Goal: Task Accomplishment & Management: Manage account settings

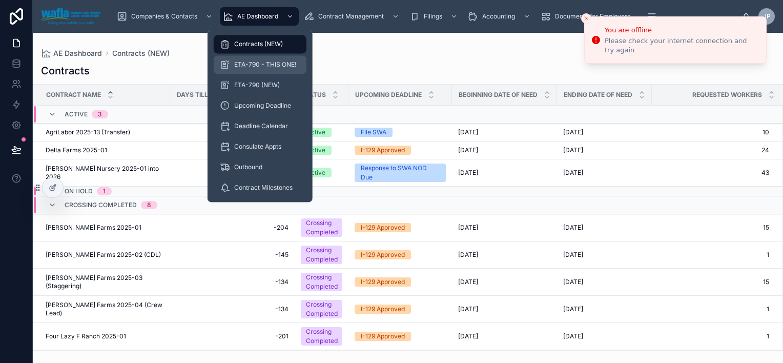
click at [250, 60] on span "ETA-790 - THIS ONE!" at bounding box center [265, 64] width 62 height 8
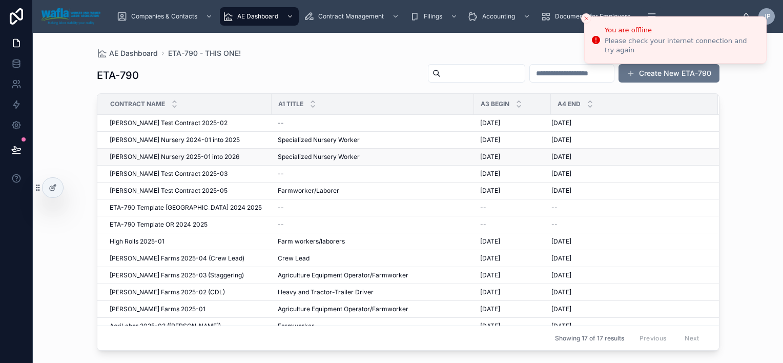
click at [191, 158] on span "[PERSON_NAME] Nursery 2025-01 into 2026" at bounding box center [175, 157] width 130 height 8
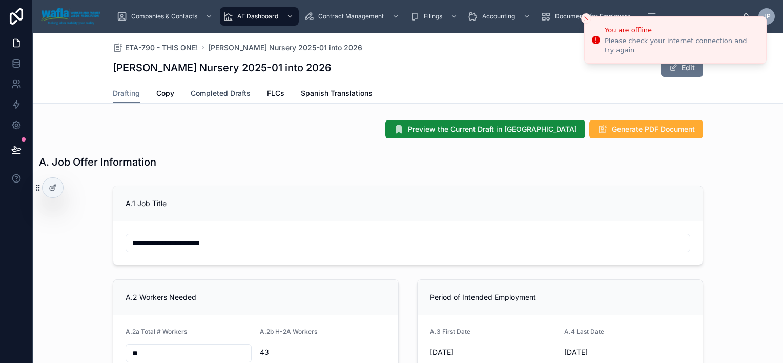
click at [203, 91] on span "Completed Drafts" at bounding box center [221, 93] width 60 height 10
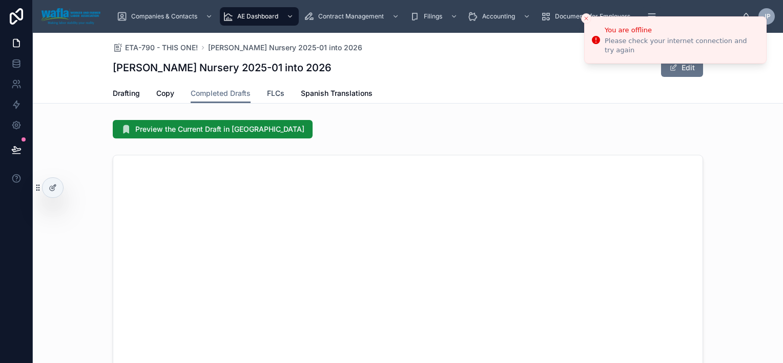
click at [274, 90] on span "FLCs" at bounding box center [275, 93] width 17 height 10
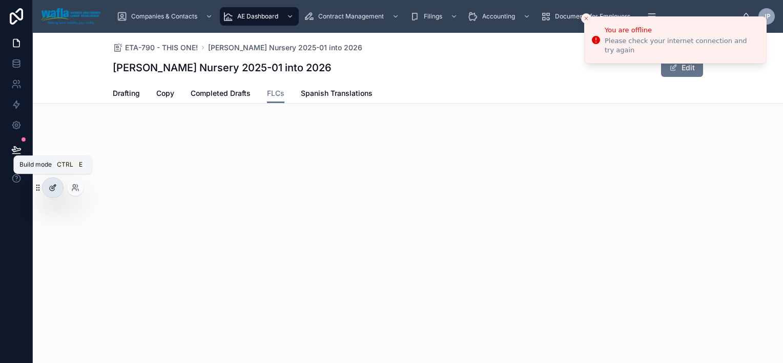
click at [49, 182] on div at bounding box center [53, 187] width 20 height 19
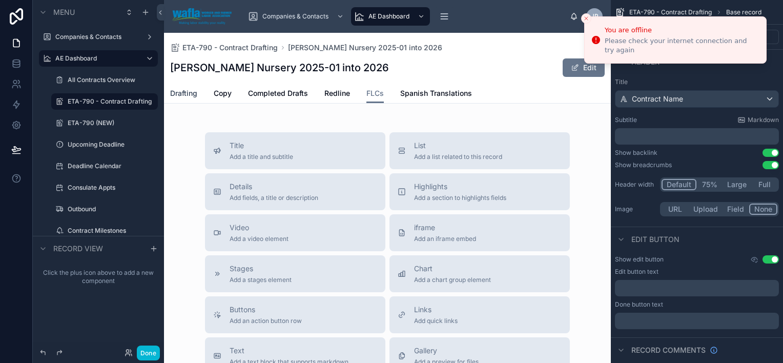
click at [179, 96] on span "Drafting" at bounding box center [183, 93] width 27 height 10
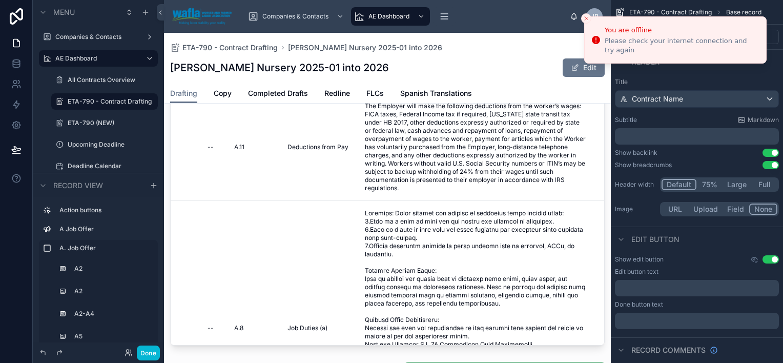
scroll to position [4972, 0]
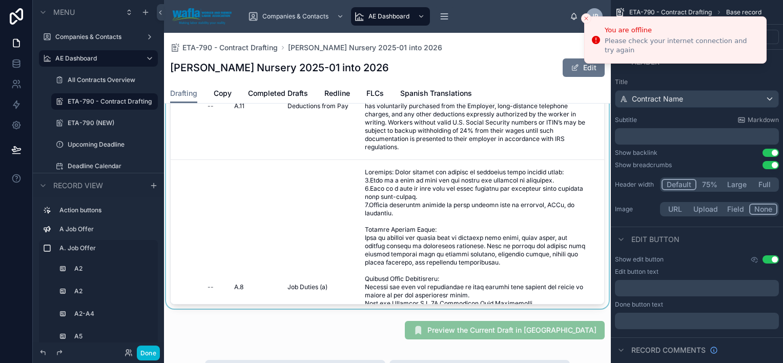
click at [302, 197] on div at bounding box center [387, 155] width 447 height 307
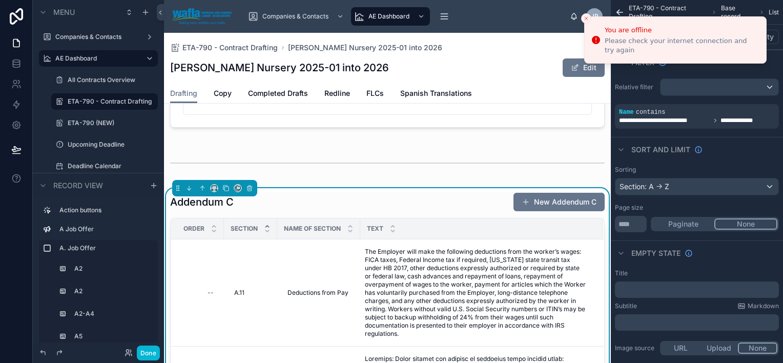
scroll to position [4785, 0]
click at [226, 192] on icon at bounding box center [225, 187] width 7 height 7
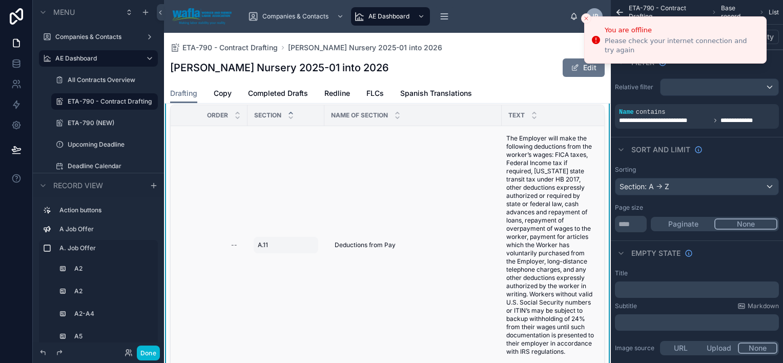
scroll to position [5214, 0]
click at [240, 79] on button at bounding box center [238, 75] width 8 height 8
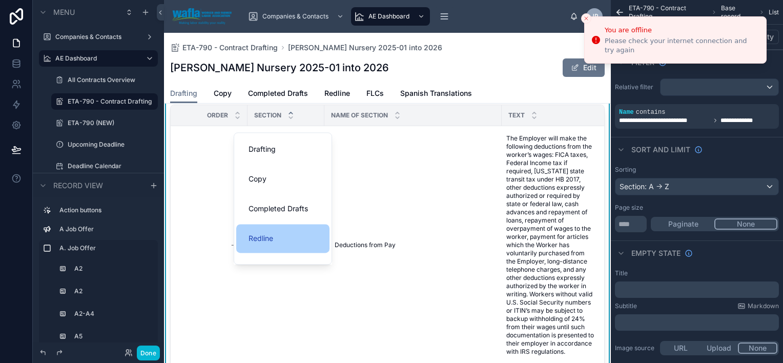
scroll to position [50, 0]
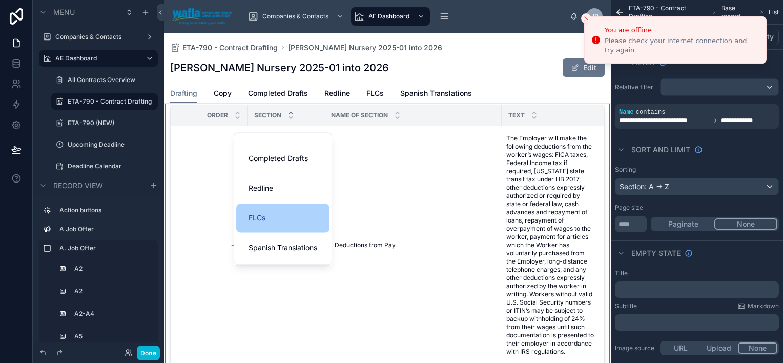
click at [294, 223] on div "FLCs" at bounding box center [282, 218] width 69 height 12
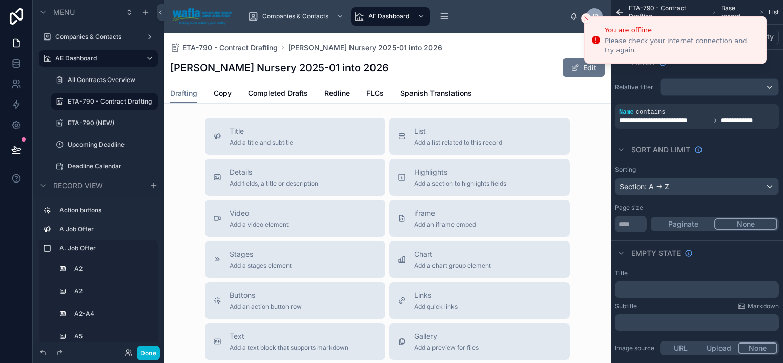
scroll to position [5466, 0]
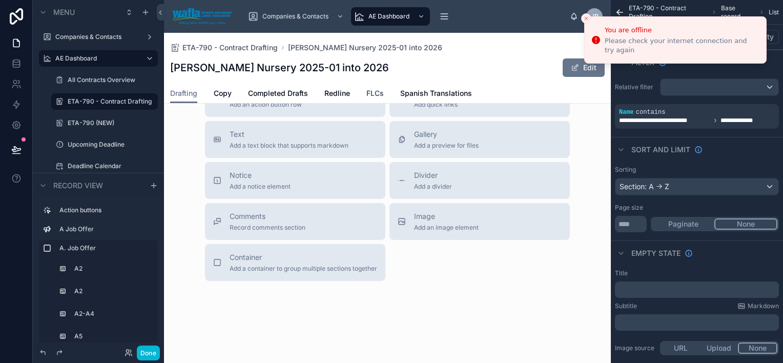
click at [379, 93] on span "FLCs" at bounding box center [374, 93] width 17 height 10
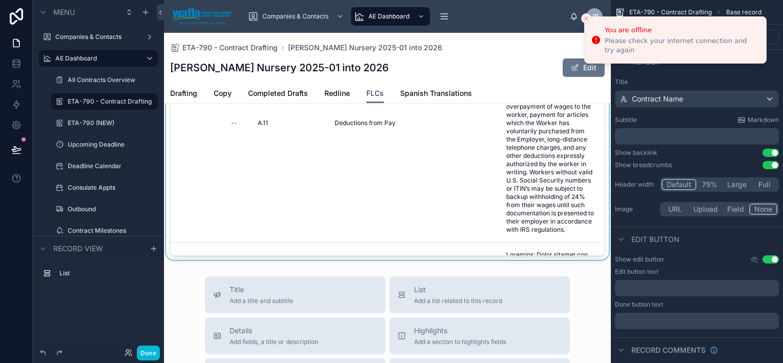
scroll to position [165, 0]
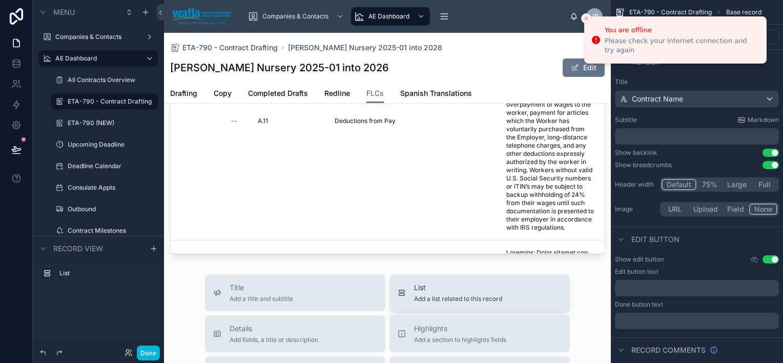
click at [416, 275] on span "Add a list related to this record" at bounding box center [458, 299] width 88 height 8
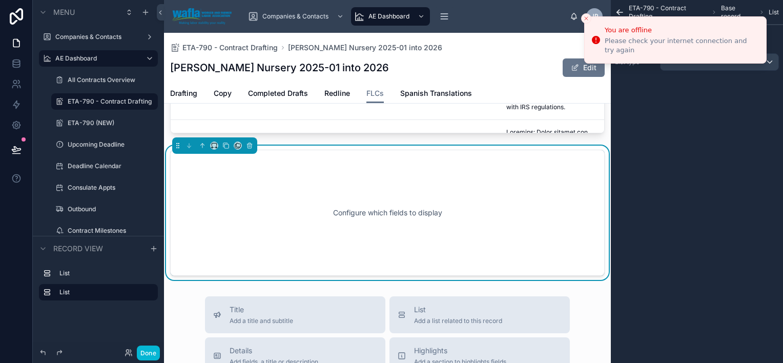
scroll to position [300, 0]
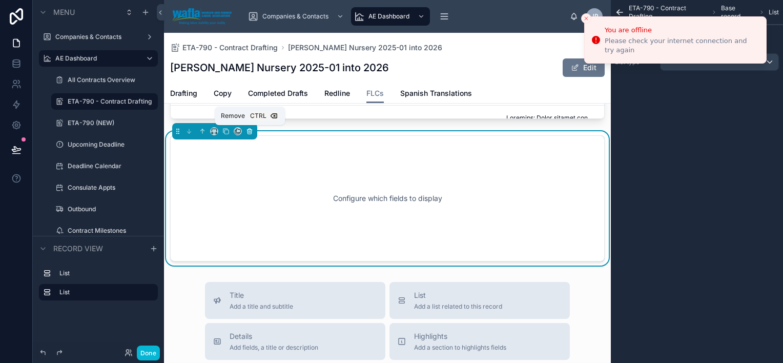
click at [248, 130] on icon at bounding box center [249, 131] width 7 height 7
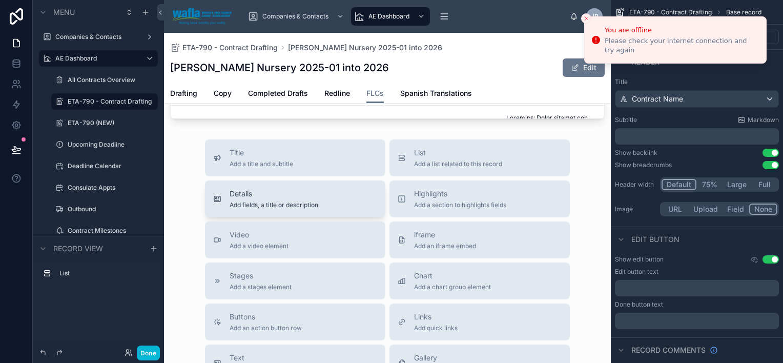
click at [318, 201] on div "Details Add fields, a title or description" at bounding box center [295, 199] width 164 height 20
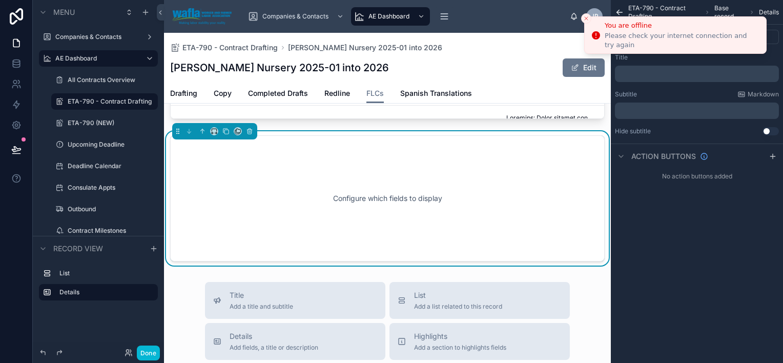
click at [587, 18] on icon "Close toast" at bounding box center [586, 18] width 6 height 6
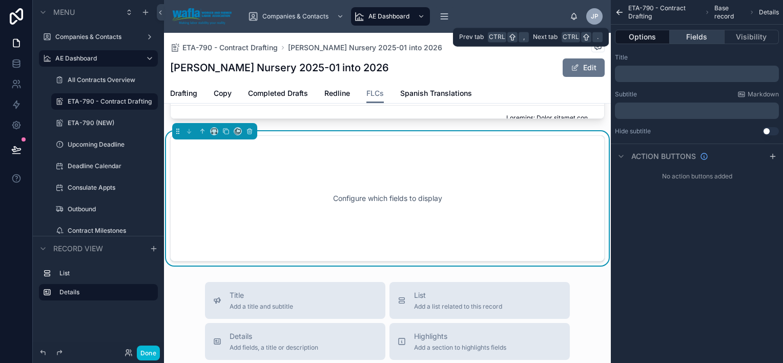
click at [619, 36] on button "Fields" at bounding box center [697, 37] width 54 height 14
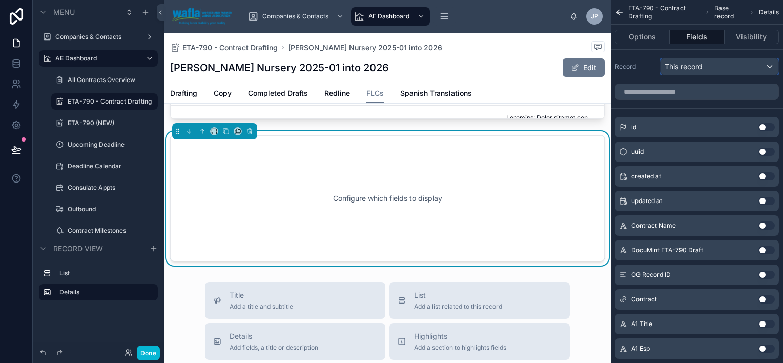
click at [619, 66] on span "This record" at bounding box center [684, 66] width 38 height 10
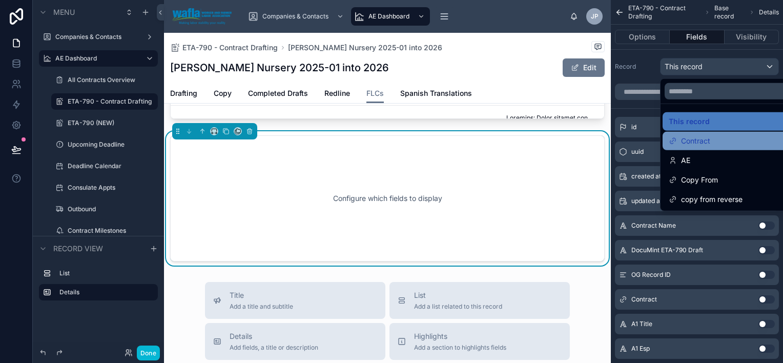
click at [619, 142] on div "Contract" at bounding box center [731, 141] width 125 height 12
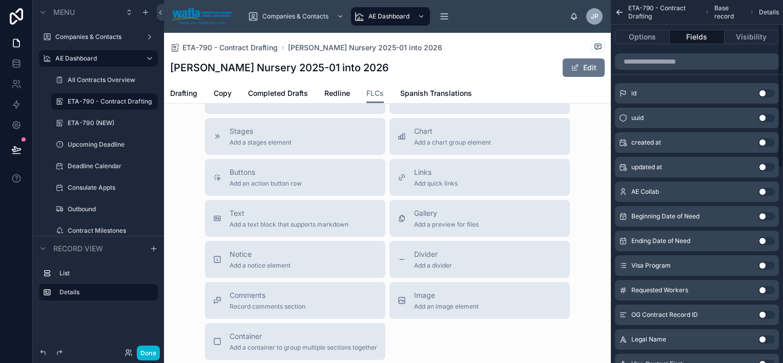
scroll to position [0, 0]
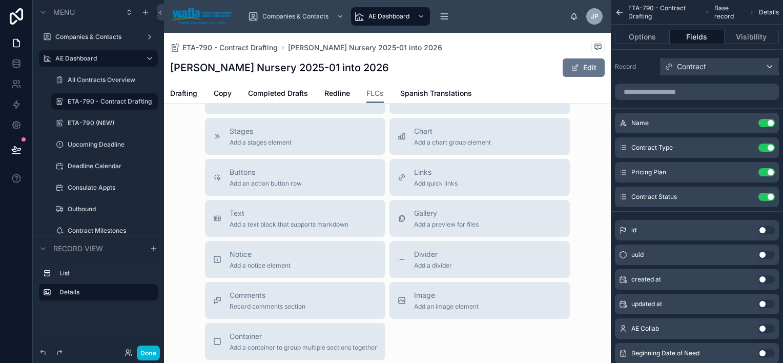
click at [619, 66] on div "Contract" at bounding box center [719, 66] width 118 height 16
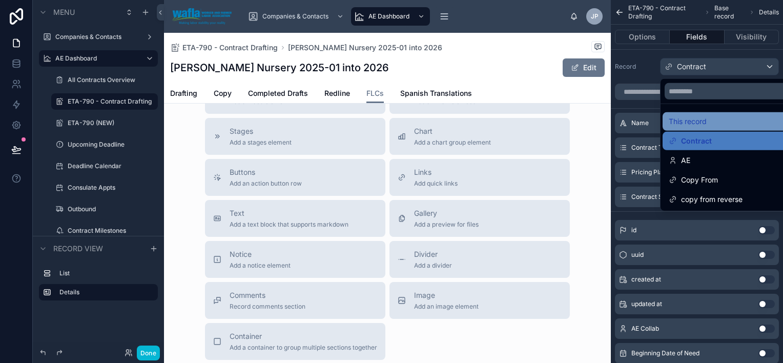
click at [619, 121] on div "This record" at bounding box center [731, 121] width 125 height 12
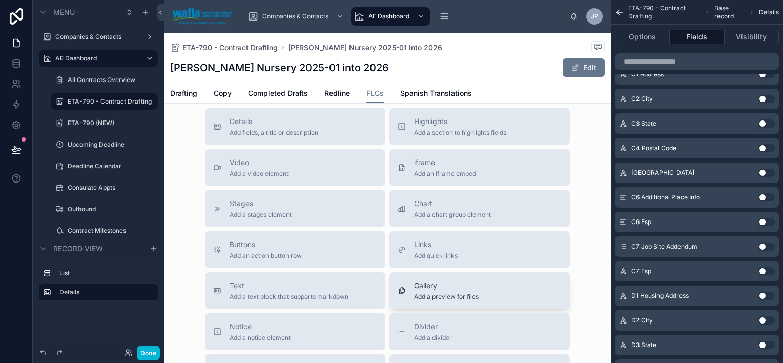
scroll to position [438, 0]
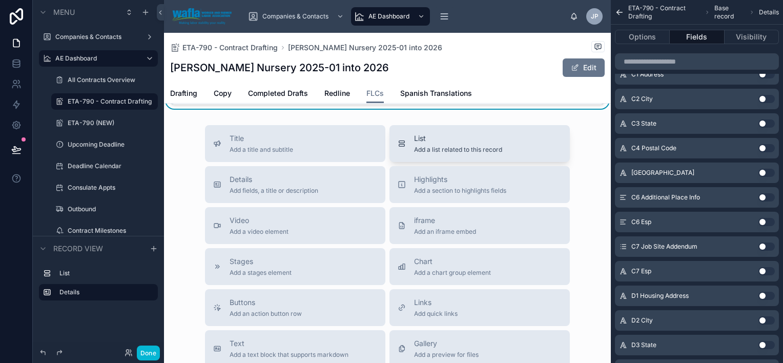
click at [445, 154] on span "Add a list related to this record" at bounding box center [458, 150] width 88 height 8
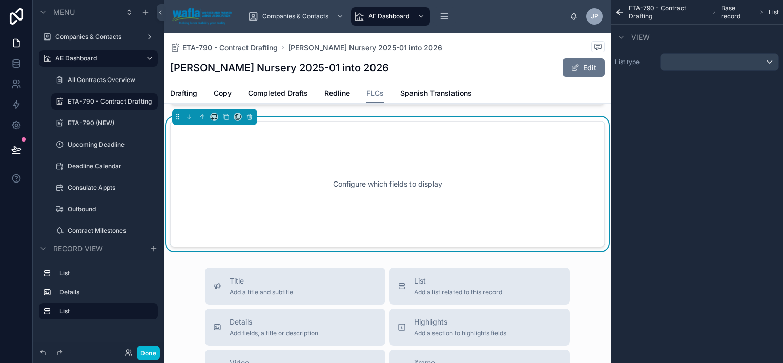
scroll to position [454, 0]
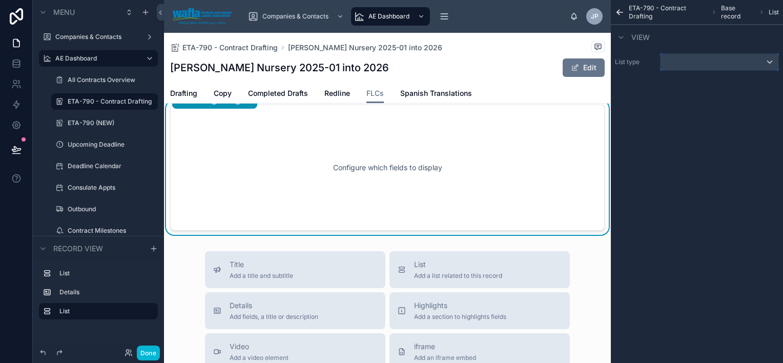
click at [619, 68] on div "scrollable content" at bounding box center [719, 62] width 118 height 16
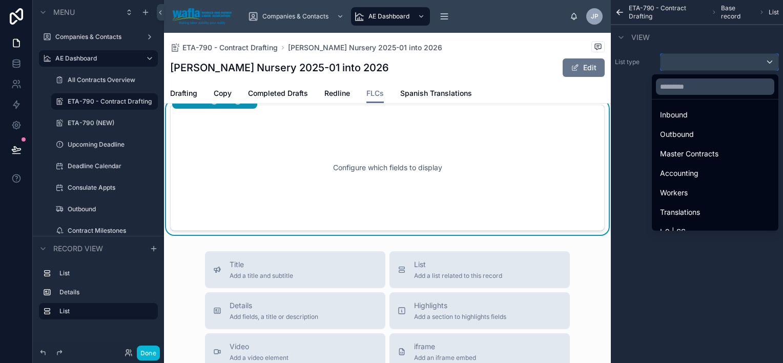
scroll to position [227, 0]
click at [252, 106] on button at bounding box center [249, 100] width 11 height 11
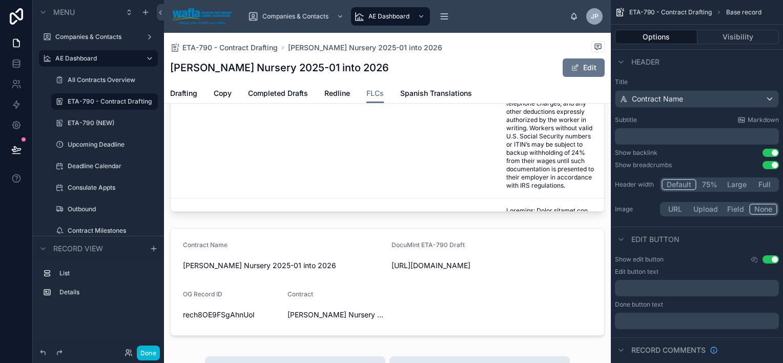
scroll to position [208, 0]
click at [292, 254] on div at bounding box center [387, 281] width 447 height 116
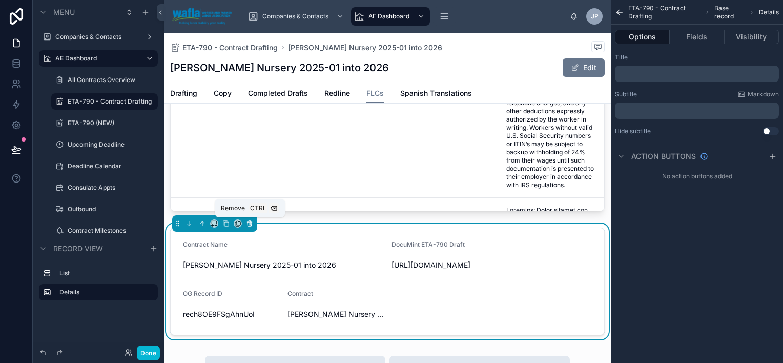
click at [251, 222] on icon at bounding box center [249, 224] width 4 height 4
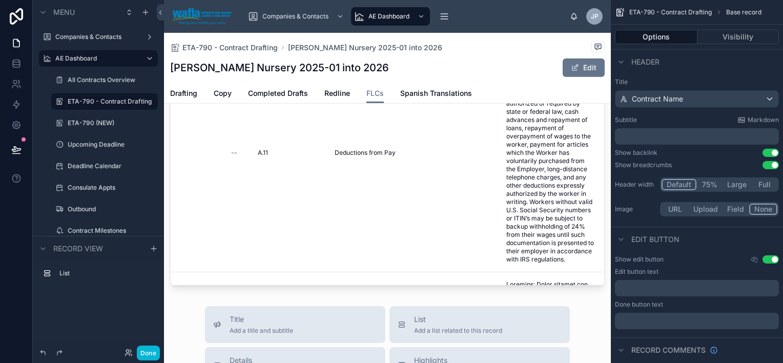
scroll to position [130, 0]
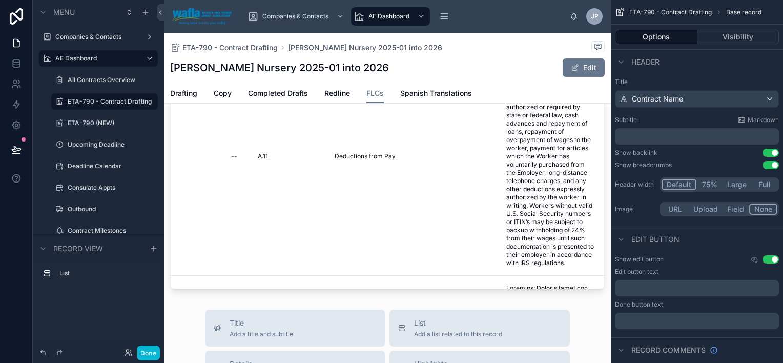
click at [370, 252] on div at bounding box center [387, 139] width 447 height 307
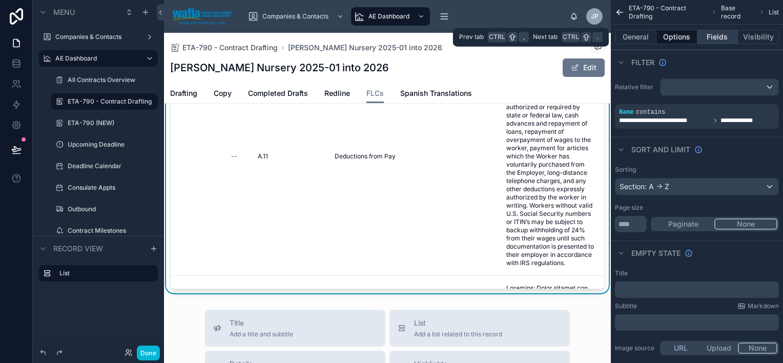
click at [619, 37] on button "Fields" at bounding box center [717, 37] width 41 height 14
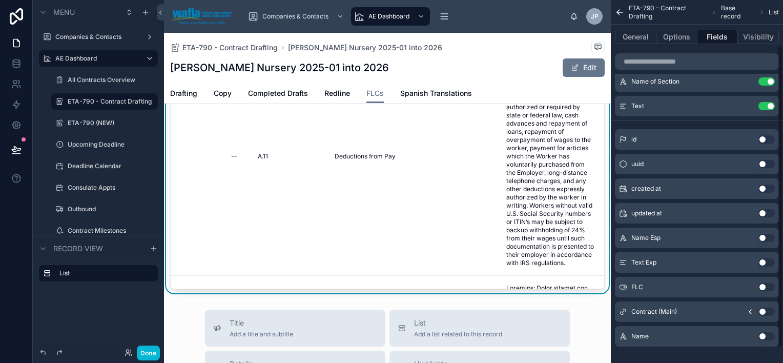
scroll to position [63, 0]
click at [619, 275] on button "Use setting" at bounding box center [766, 285] width 16 height 8
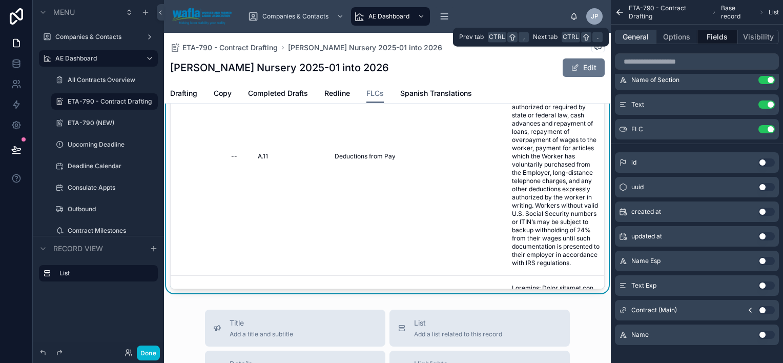
click at [619, 36] on button "General" at bounding box center [636, 37] width 42 height 14
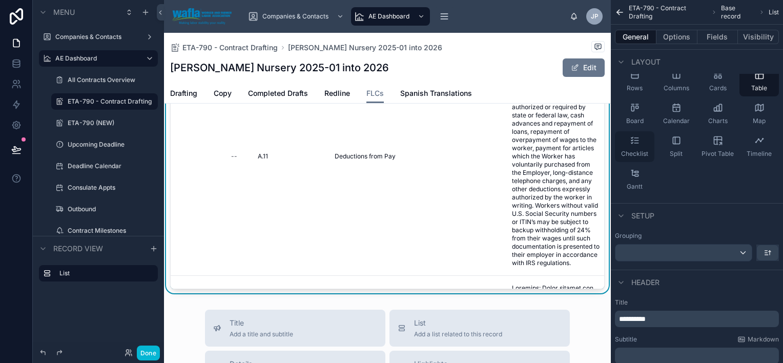
click at [619, 144] on icon "scrollable content" at bounding box center [635, 140] width 10 height 10
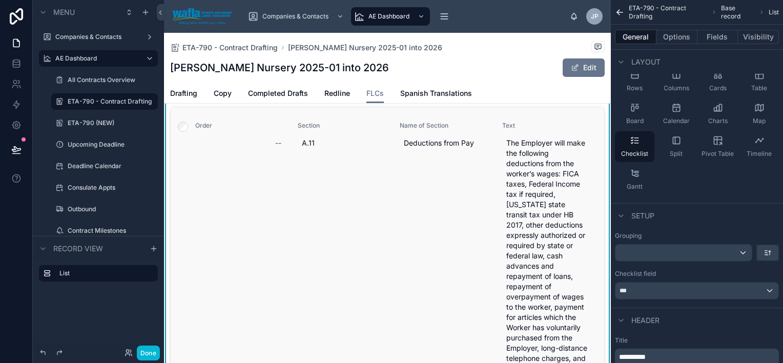
scroll to position [39, 0]
click at [619, 83] on div "Rows" at bounding box center [634, 81] width 39 height 31
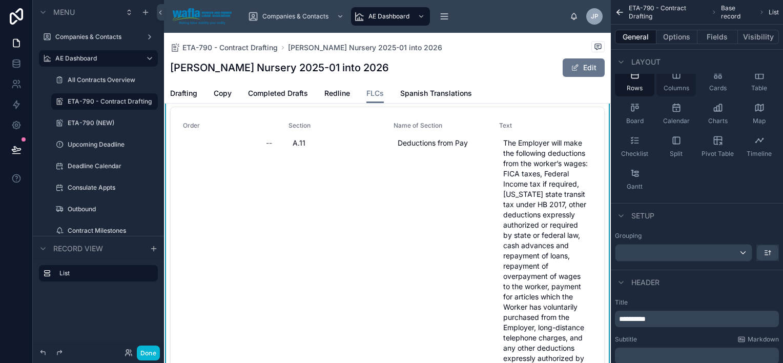
click at [619, 82] on div "Columns" at bounding box center [675, 81] width 39 height 31
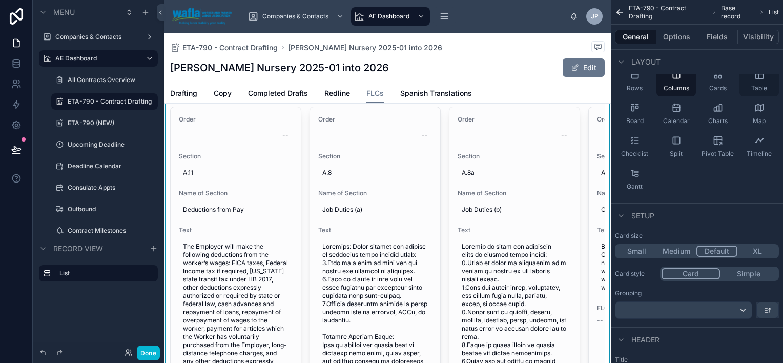
click at [619, 84] on span "Table" at bounding box center [759, 88] width 16 height 8
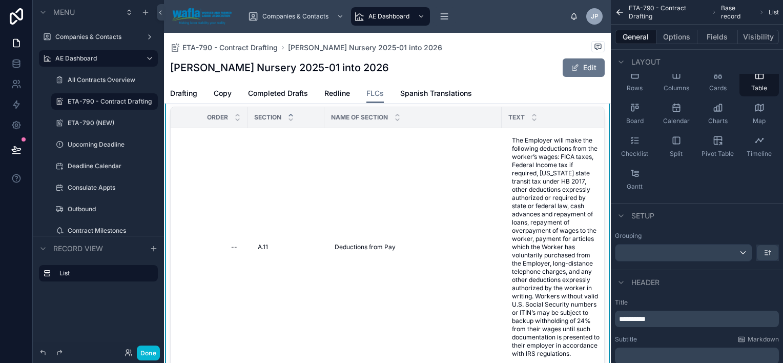
click at [502, 116] on th "Text" at bounding box center [556, 117] width 109 height 21
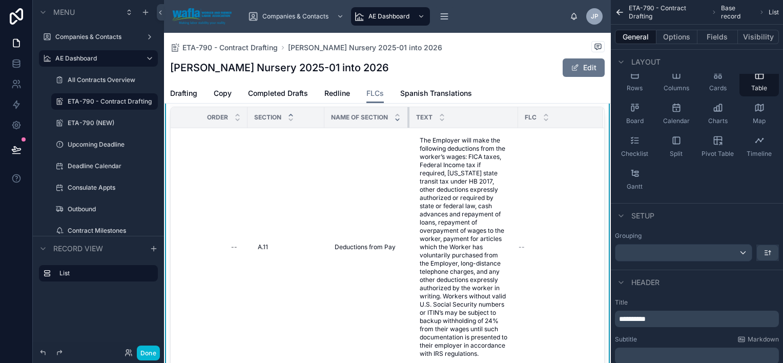
drag, startPoint x: 500, startPoint y: 117, endPoint x: 400, endPoint y: 119, distance: 100.4
click at [400, 119] on th "Name of Section" at bounding box center [366, 117] width 85 height 21
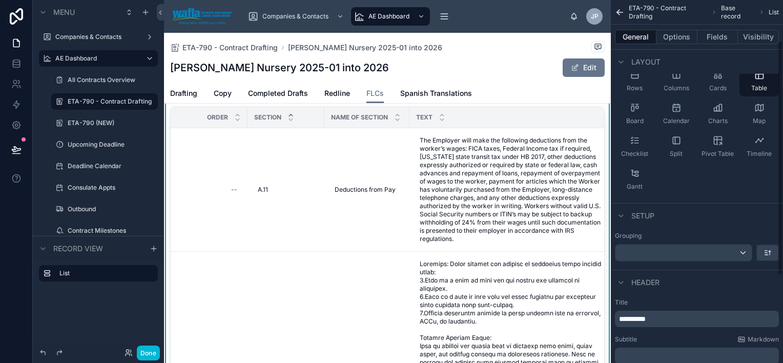
drag, startPoint x: 516, startPoint y: 114, endPoint x: 613, endPoint y: 119, distance: 96.4
click at [613, 119] on div "Companies & Contacts AE Dashboard Contract Management Filings Accounting Docume…" at bounding box center [473, 181] width 619 height 363
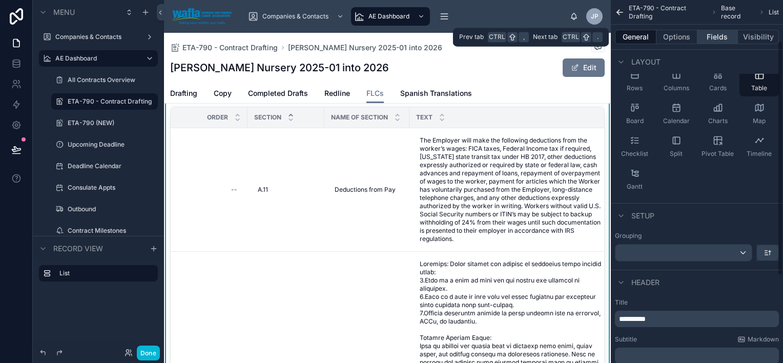
click at [619, 38] on button "Fields" at bounding box center [717, 37] width 41 height 14
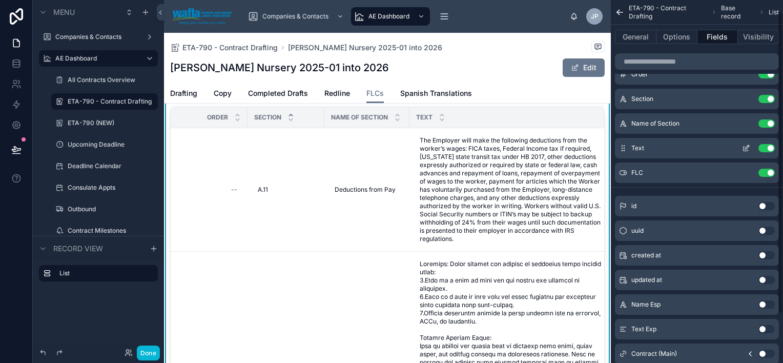
scroll to position [10, 0]
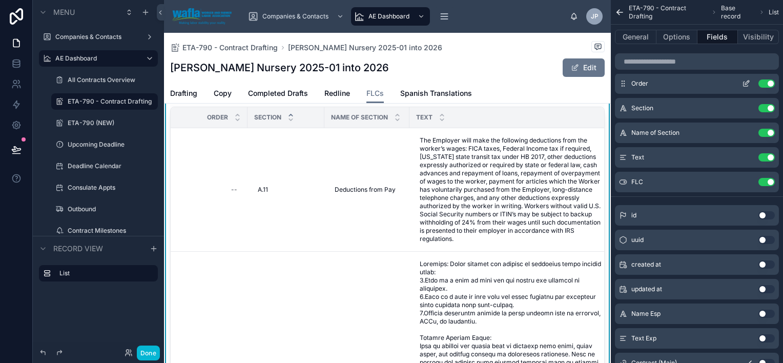
click at [619, 79] on button "Use setting" at bounding box center [766, 83] width 16 height 8
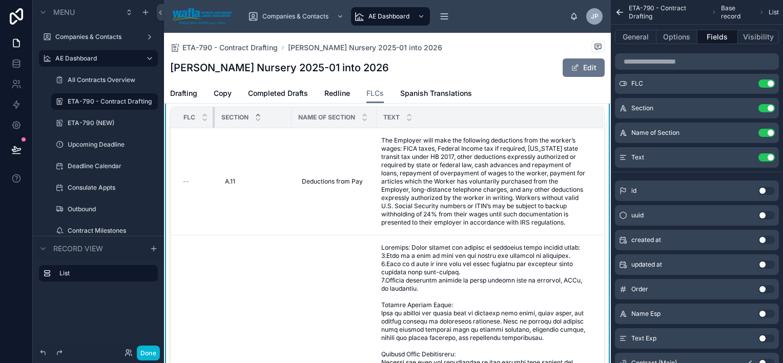
drag, startPoint x: 245, startPoint y: 117, endPoint x: 180, endPoint y: 113, distance: 65.2
click at [180, 113] on th "FLC" at bounding box center [193, 117] width 44 height 21
click at [619, 83] on icon "scrollable content" at bounding box center [746, 83] width 8 height 8
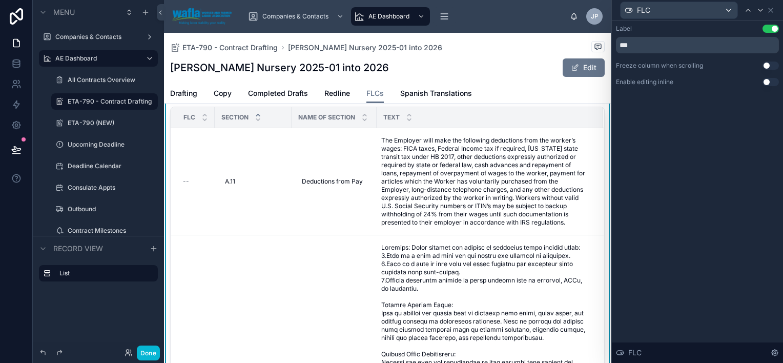
click at [619, 81] on button "Use setting" at bounding box center [770, 82] width 16 height 8
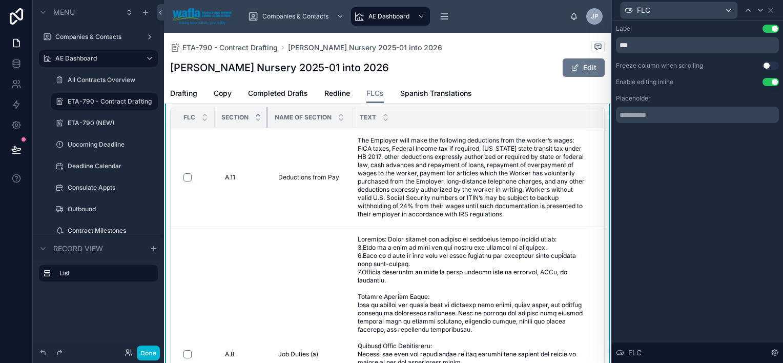
drag, startPoint x: 289, startPoint y: 122, endPoint x: 236, endPoint y: 118, distance: 52.9
click at [236, 118] on th "Section" at bounding box center [241, 117] width 53 height 21
drag, startPoint x: 350, startPoint y: 115, endPoint x: 334, endPoint y: 115, distance: 16.4
click at [334, 115] on th "Name of Section" at bounding box center [309, 117] width 83 height 21
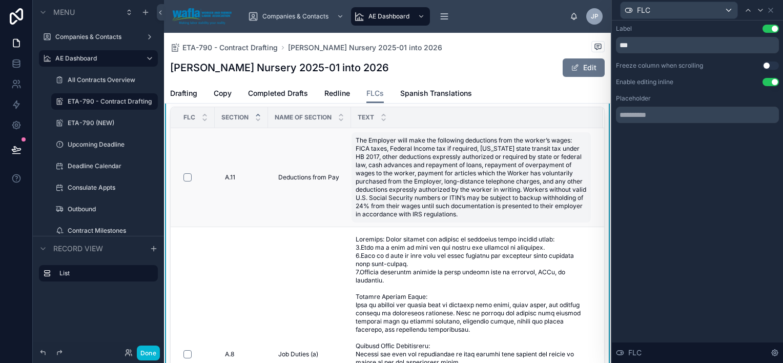
scroll to position [0, 0]
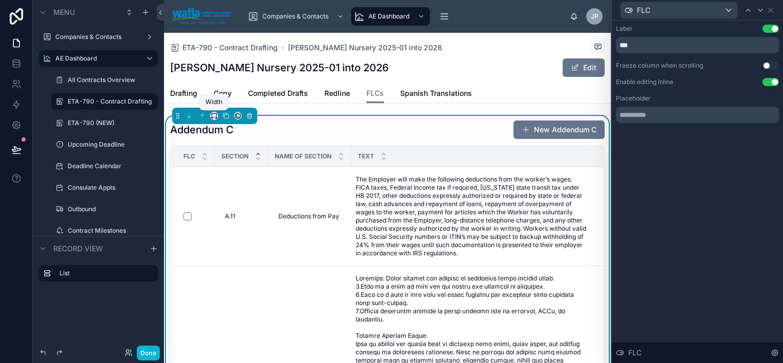
click at [215, 115] on icon at bounding box center [214, 115] width 7 height 7
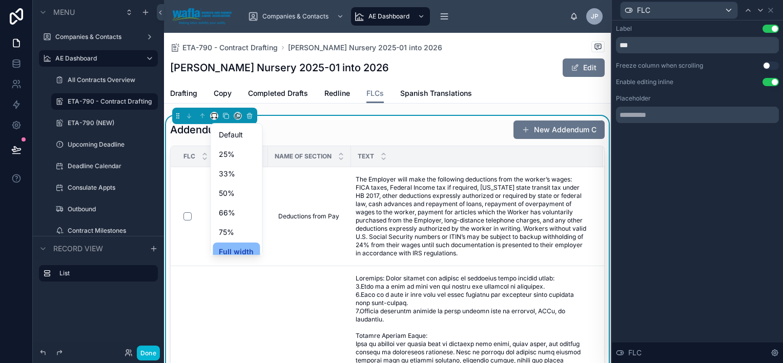
click at [473, 107] on div at bounding box center [391, 181] width 783 height 363
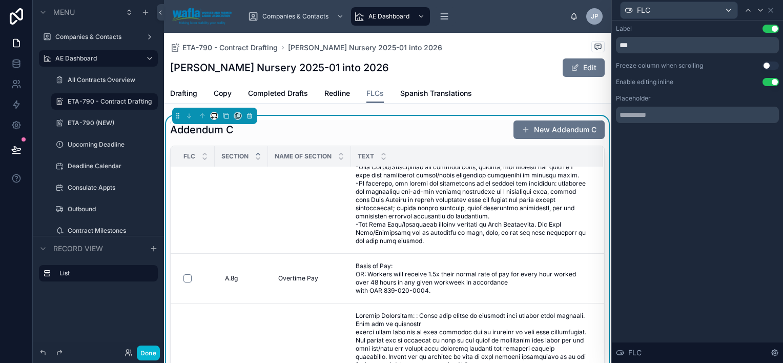
scroll to position [498, 0]
click at [619, 8] on icon at bounding box center [748, 10] width 8 height 8
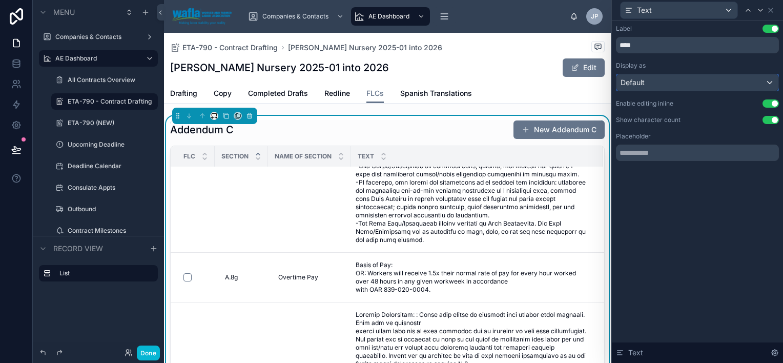
click at [619, 82] on div "Default" at bounding box center [697, 82] width 162 height 16
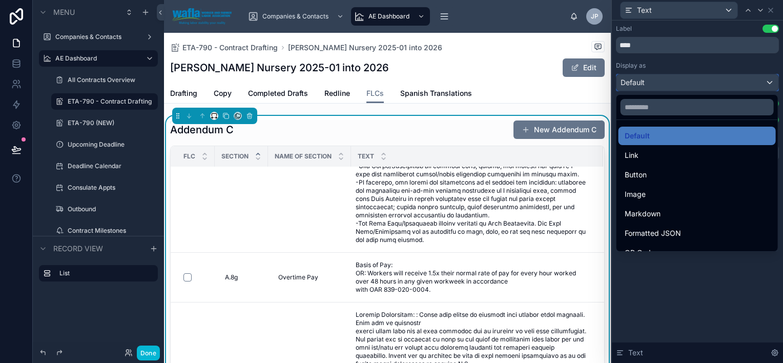
scroll to position [0, 0]
click at [619, 275] on div at bounding box center [697, 181] width 171 height 363
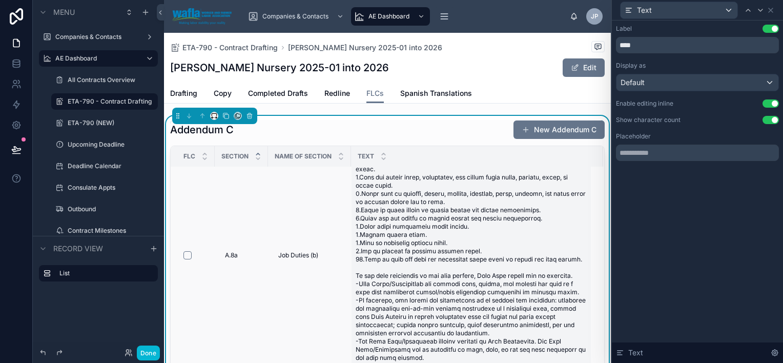
scroll to position [379, 0]
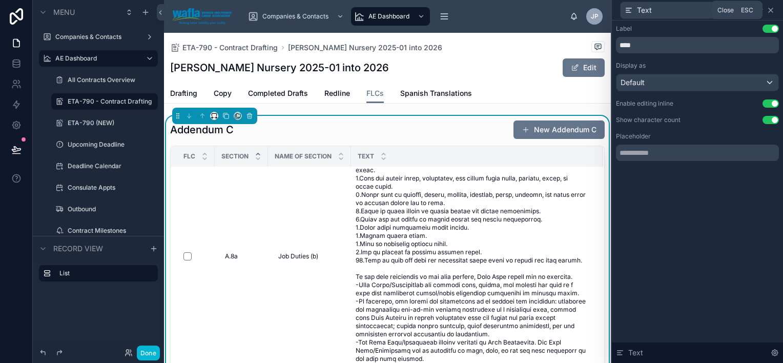
click at [619, 6] on icon at bounding box center [770, 10] width 8 height 8
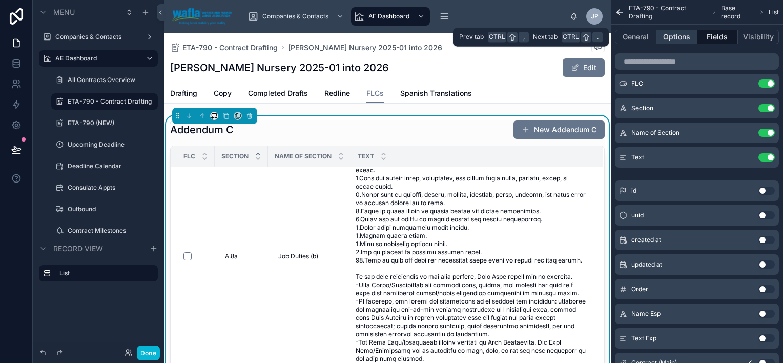
click at [619, 39] on button "Options" at bounding box center [676, 37] width 41 height 14
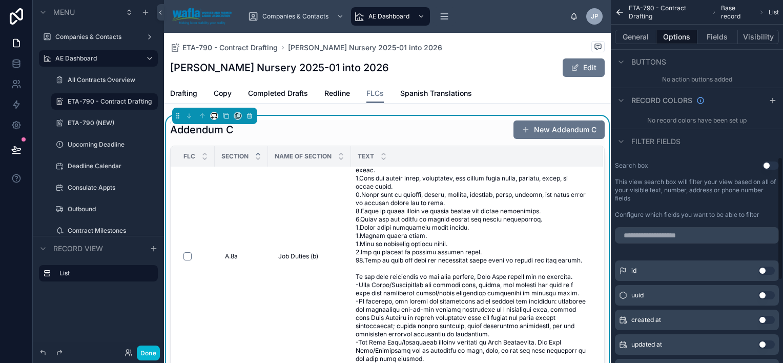
scroll to position [463, 0]
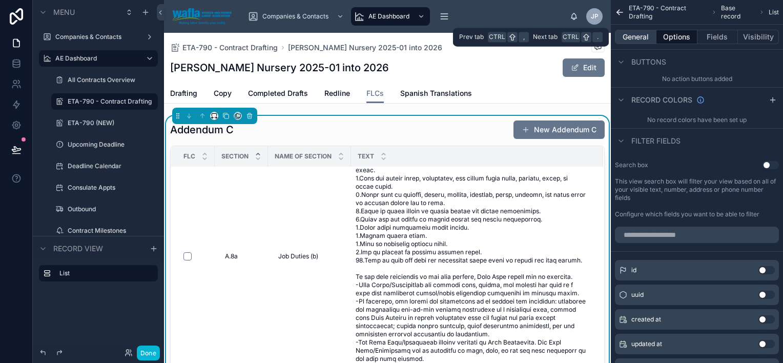
click at [619, 34] on button "General" at bounding box center [636, 37] width 42 height 14
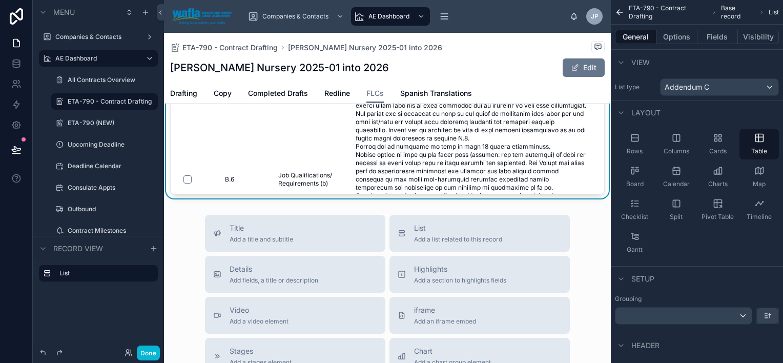
scroll to position [225, 0]
click at [474, 242] on button "List Add a list related to this record" at bounding box center [479, 232] width 180 height 37
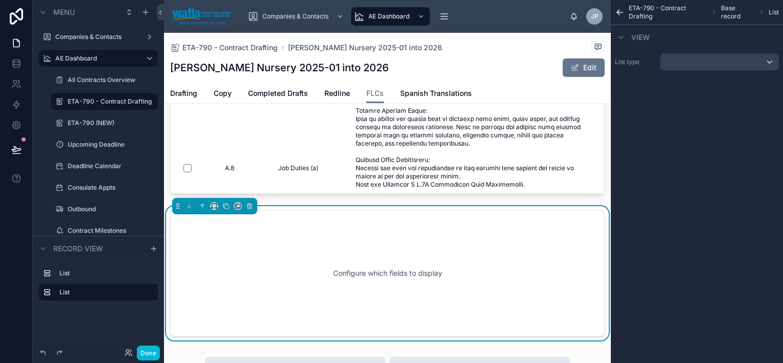
scroll to position [300, 0]
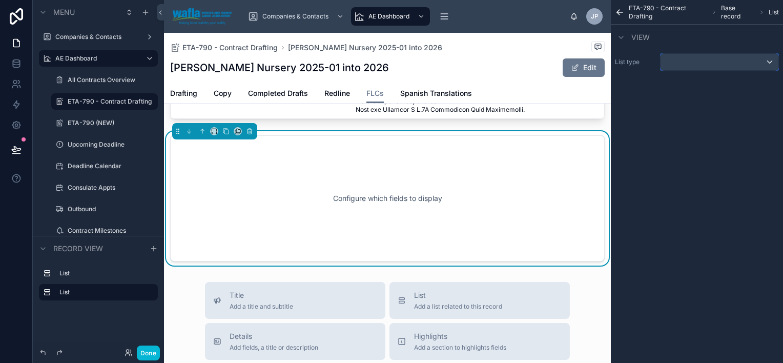
click at [619, 61] on div "scrollable content" at bounding box center [719, 62] width 118 height 16
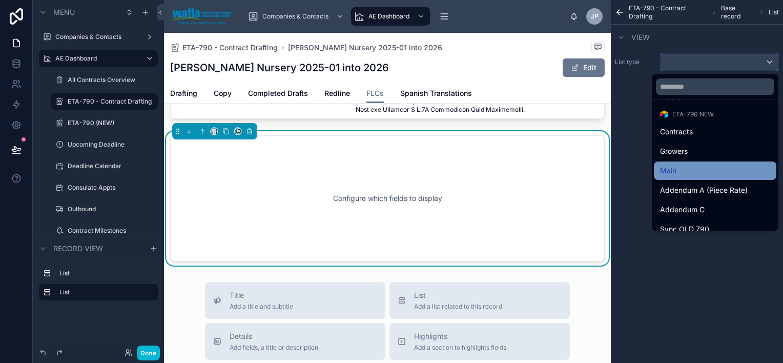
scroll to position [668, 0]
click at [619, 172] on div "Main" at bounding box center [715, 172] width 110 height 12
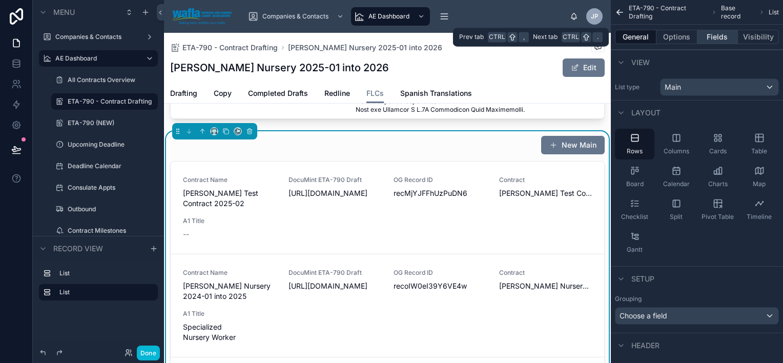
click at [619, 33] on button "Fields" at bounding box center [717, 37] width 41 height 14
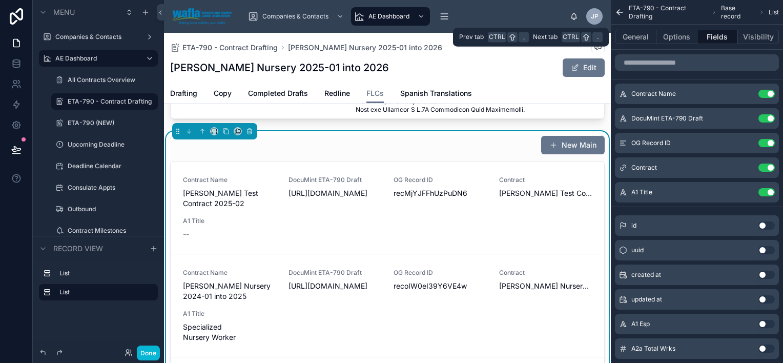
click at [619, 33] on button "Fields" at bounding box center [717, 37] width 41 height 14
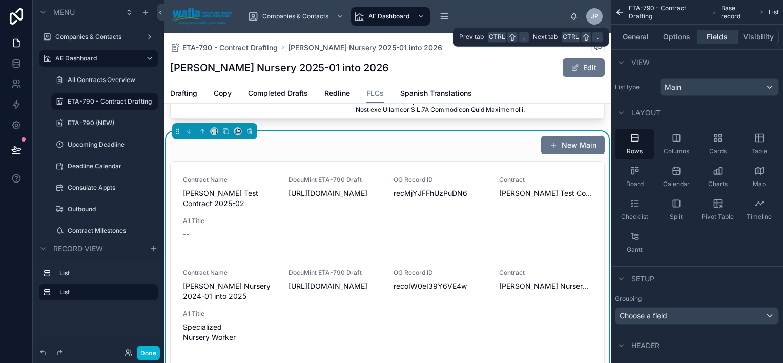
click at [619, 35] on button "Fields" at bounding box center [717, 37] width 41 height 14
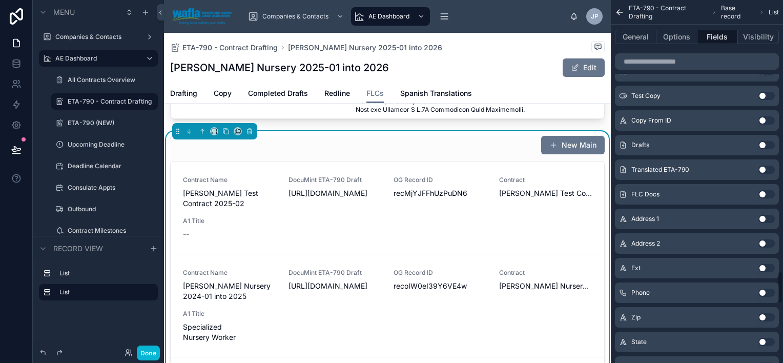
scroll to position [3049, 0]
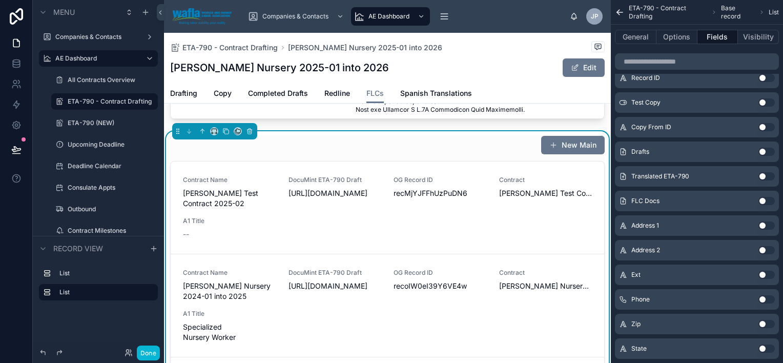
click at [619, 200] on button "Use setting" at bounding box center [766, 201] width 16 height 8
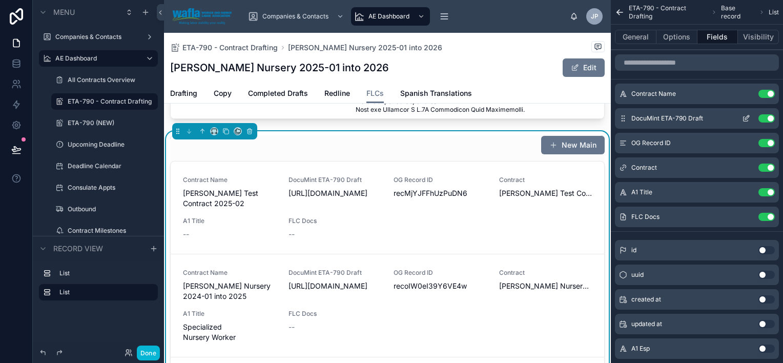
click at [619, 118] on button "Use setting" at bounding box center [766, 118] width 16 height 8
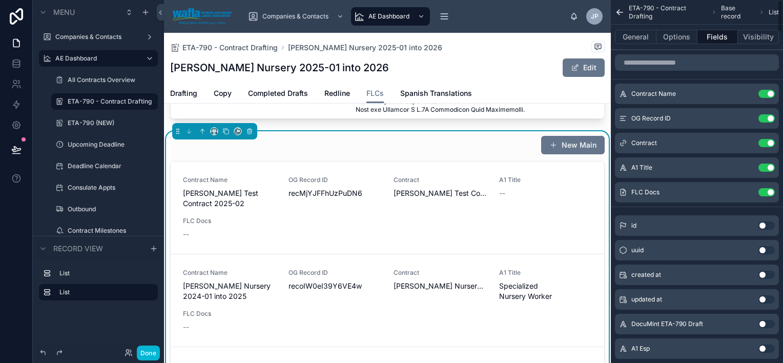
click at [619, 118] on button "Use setting" at bounding box center [766, 118] width 16 height 8
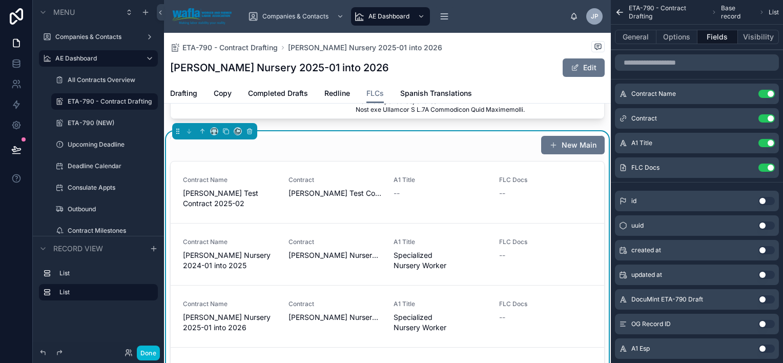
click at [619, 118] on button "Use setting" at bounding box center [766, 118] width 16 height 8
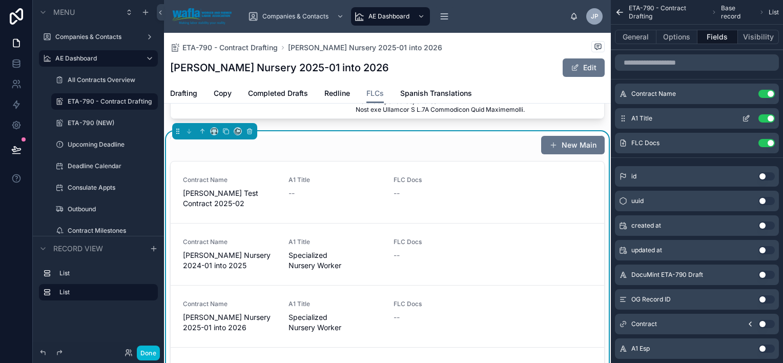
click at [619, 117] on button "Use setting" at bounding box center [766, 118] width 16 height 8
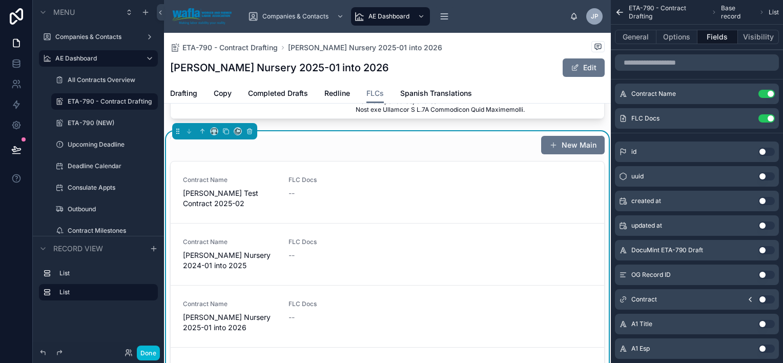
click at [619, 275] on button "Use setting" at bounding box center [766, 299] width 16 height 8
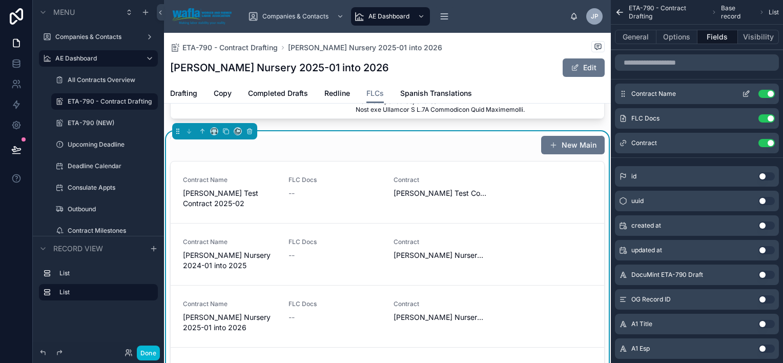
click at [619, 97] on button "Use setting" at bounding box center [766, 94] width 16 height 8
click at [619, 114] on button "Use setting" at bounding box center [766, 118] width 16 height 8
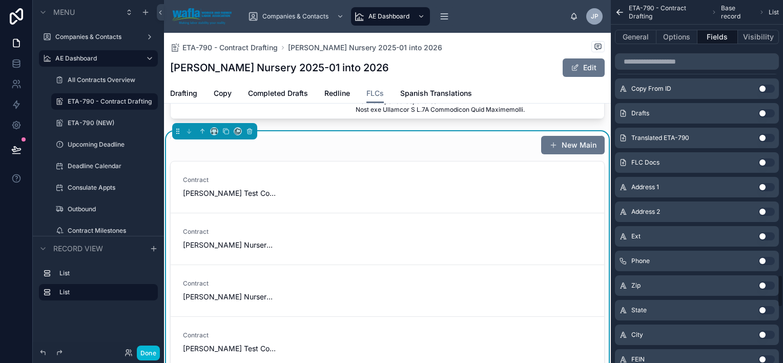
scroll to position [3087, 0]
click at [619, 160] on button "Use setting" at bounding box center [766, 163] width 16 height 8
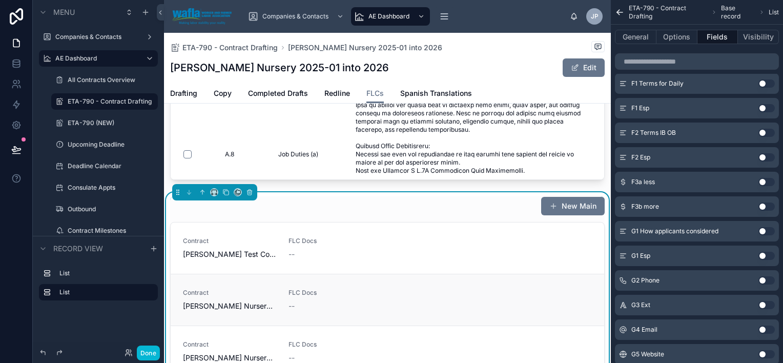
scroll to position [238, 0]
click at [502, 209] on div "New Main" at bounding box center [387, 206] width 434 height 19
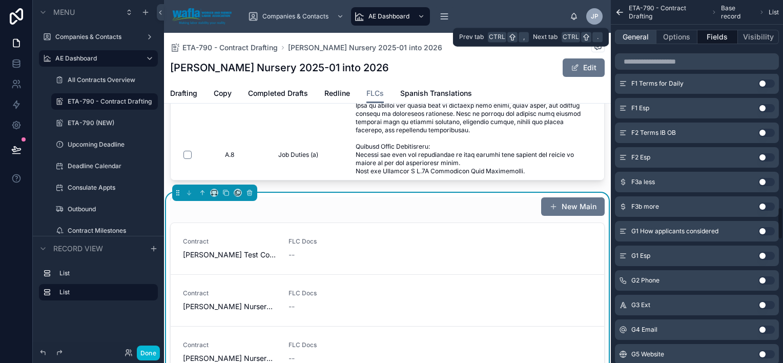
click at [619, 39] on button "General" at bounding box center [636, 37] width 42 height 14
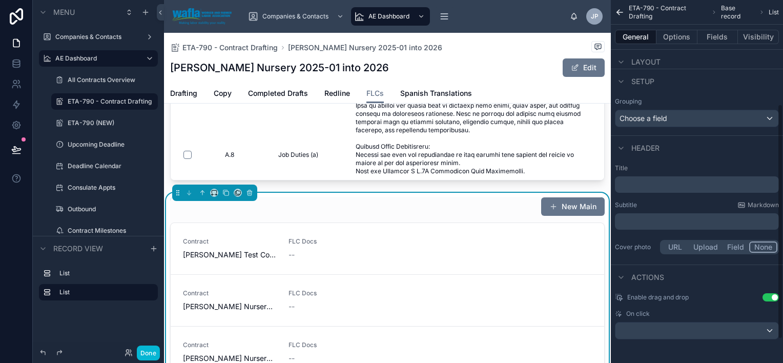
scroll to position [0, 0]
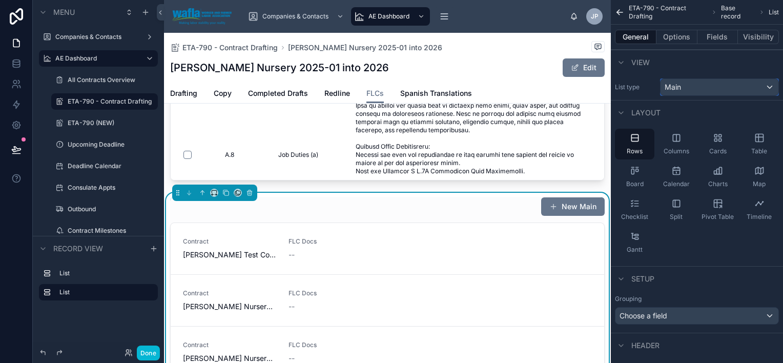
click at [619, 86] on div "Main" at bounding box center [719, 87] width 118 height 16
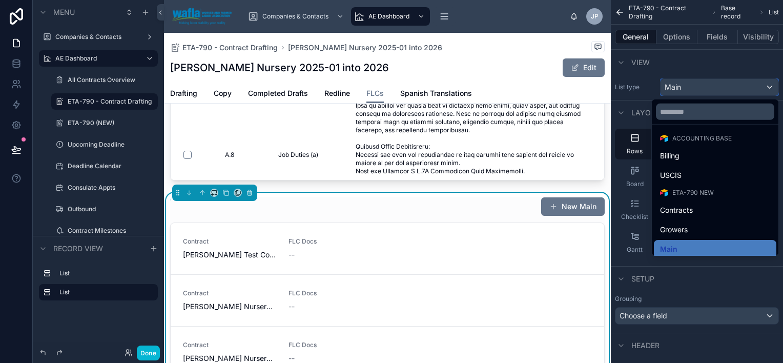
scroll to position [617, 0]
click at [619, 212] on div "Contracts" at bounding box center [715, 209] width 110 height 12
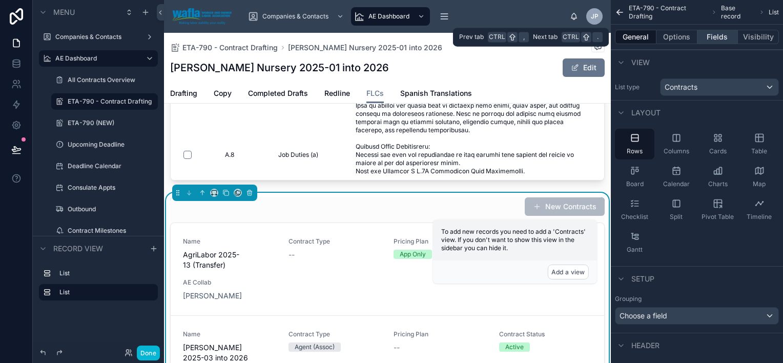
click at [619, 34] on button "Fields" at bounding box center [717, 37] width 41 height 14
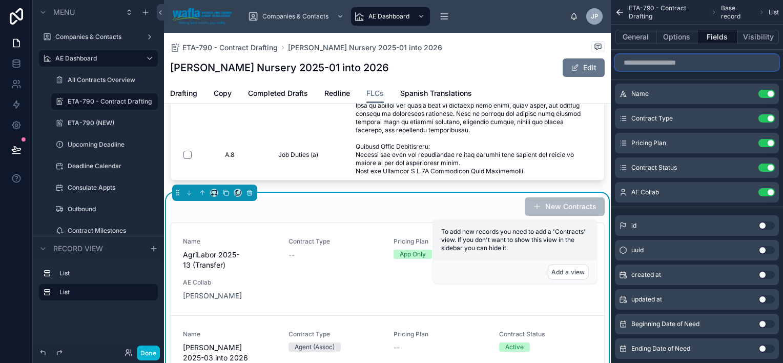
click at [619, 65] on input "scrollable content" at bounding box center [697, 62] width 164 height 16
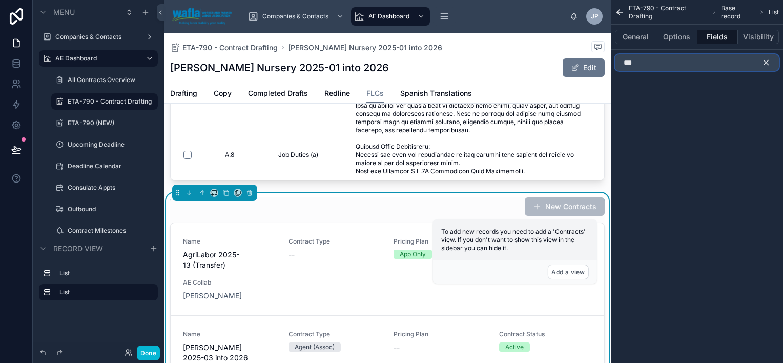
type input "***"
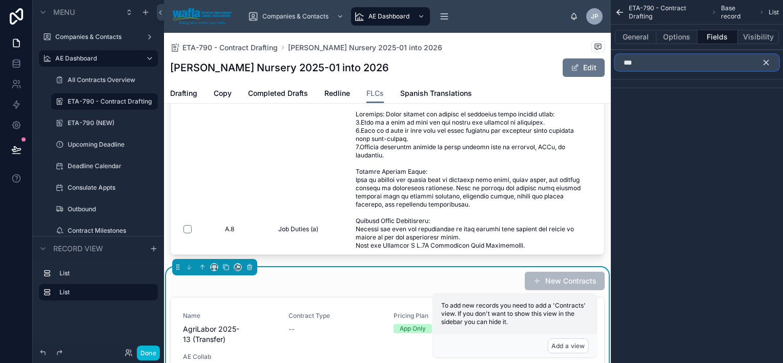
scroll to position [164, 0]
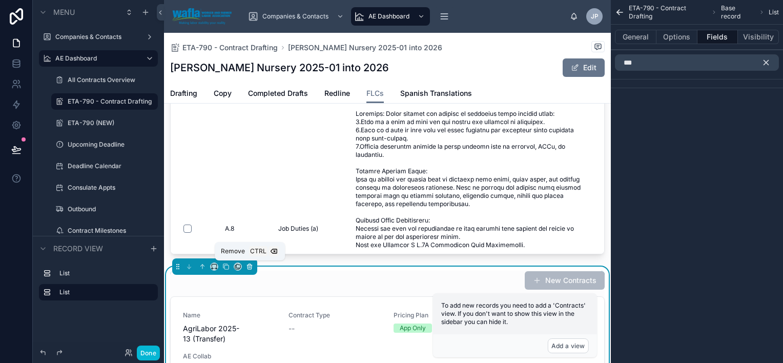
click at [251, 266] on icon at bounding box center [249, 267] width 4 height 4
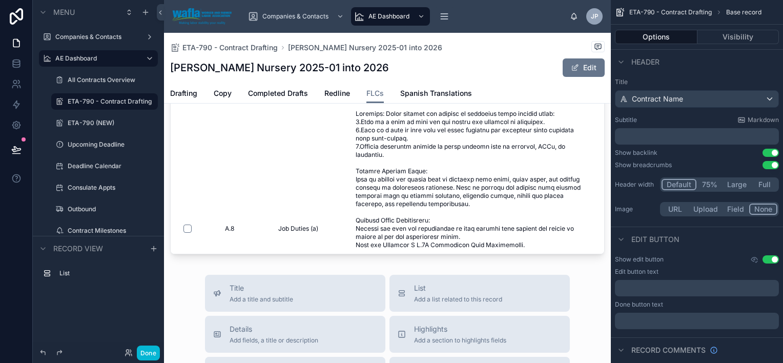
click at [340, 217] on div at bounding box center [387, 104] width 447 height 307
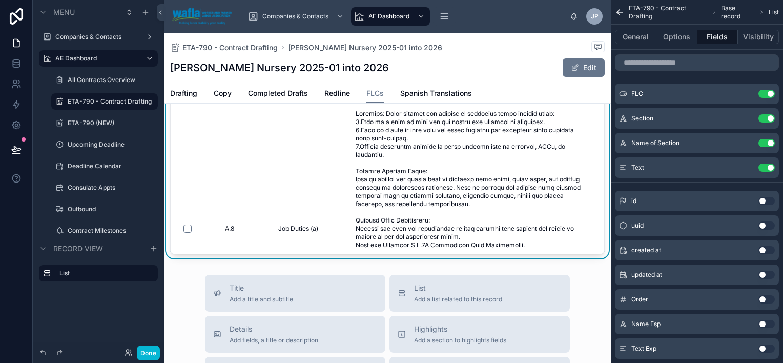
click at [357, 254] on div "Addendum C New Addendum C FLC Section Name of Section Text A.11 A.11 Deductions…" at bounding box center [387, 104] width 447 height 307
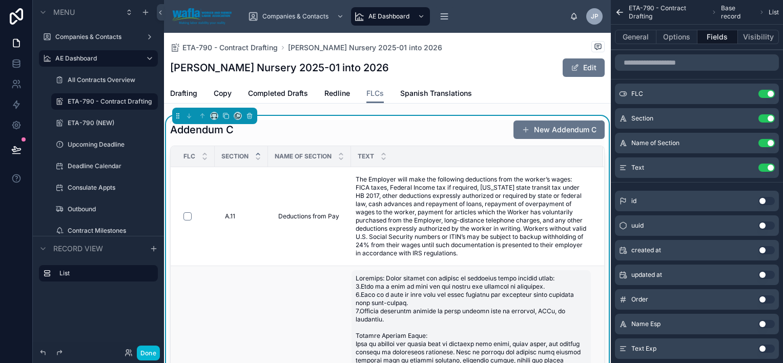
scroll to position [0, 0]
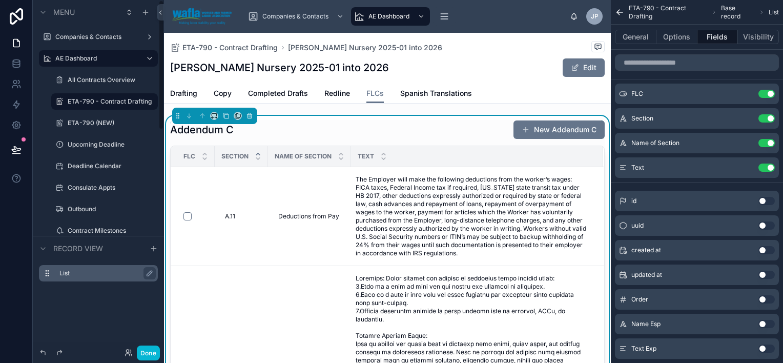
click at [102, 273] on label "List" at bounding box center [104, 273] width 90 height 8
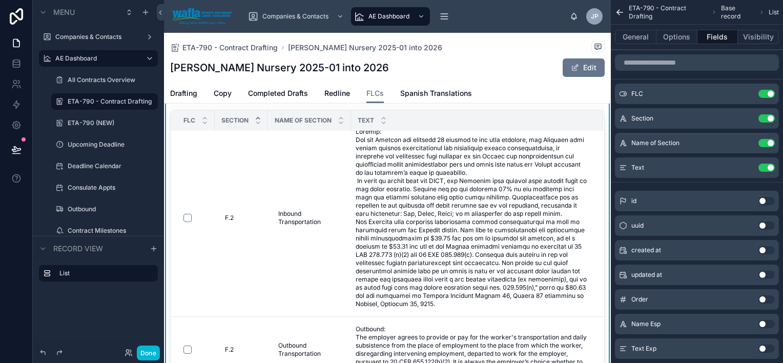
scroll to position [35, 0]
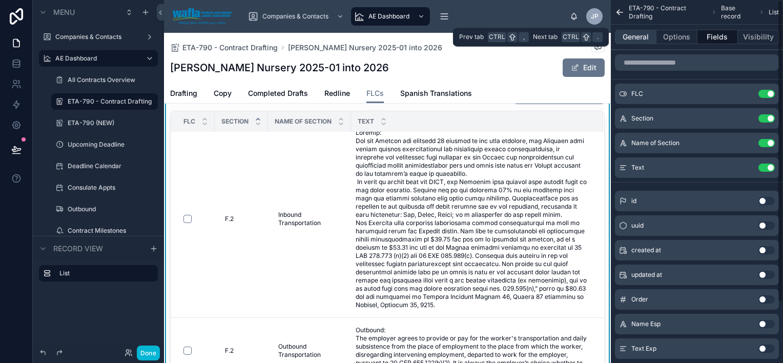
click at [619, 36] on button "General" at bounding box center [636, 37] width 42 height 14
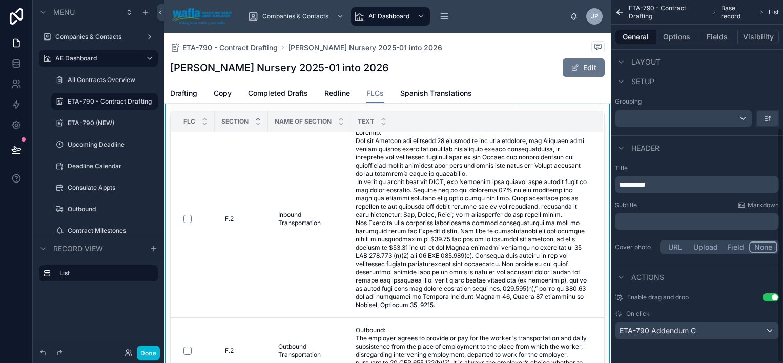
scroll to position [197, 0]
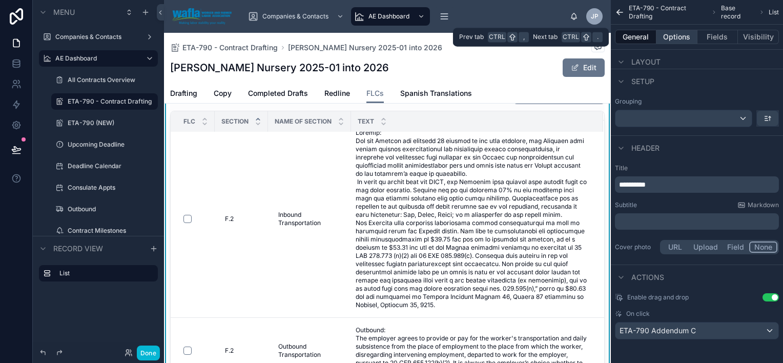
click at [619, 36] on button "Options" at bounding box center [676, 37] width 41 height 14
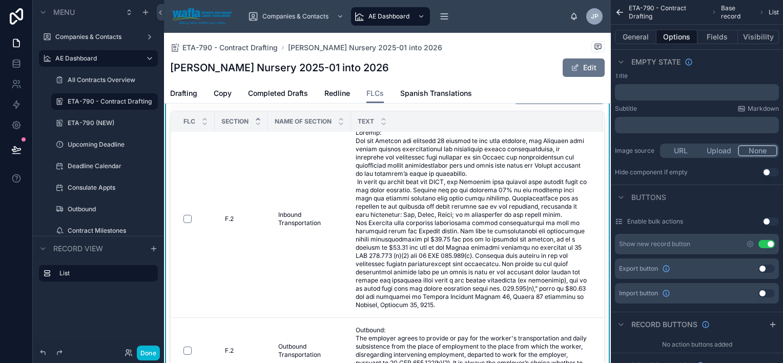
click at [619, 242] on button "Use setting" at bounding box center [766, 244] width 16 height 8
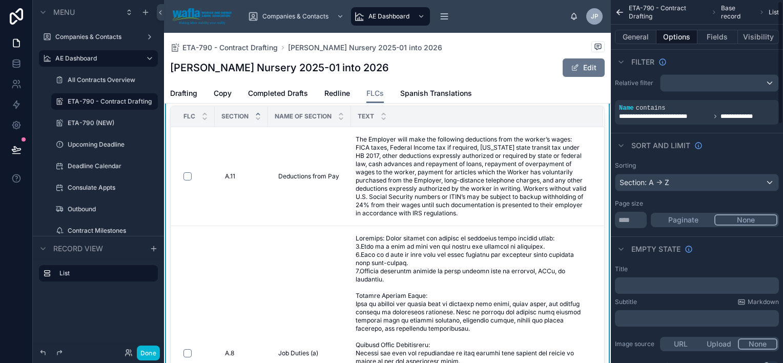
scroll to position [4, 0]
click at [619, 222] on button "Paginate" at bounding box center [683, 219] width 62 height 11
click at [619, 218] on input "***" at bounding box center [631, 220] width 32 height 16
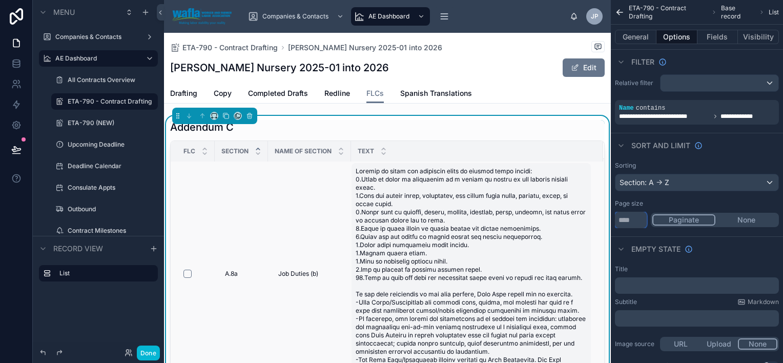
scroll to position [361, 0]
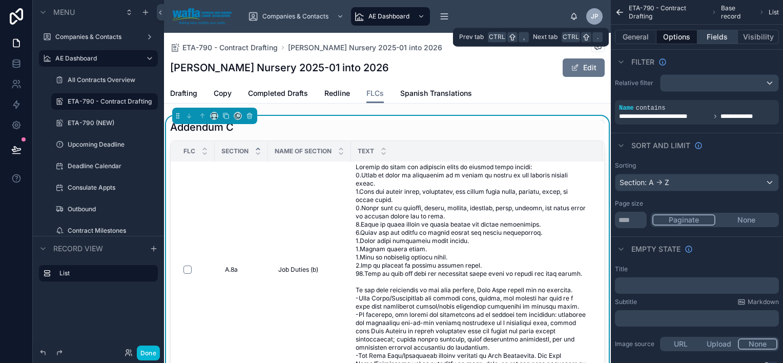
click at [619, 37] on button "Fields" at bounding box center [717, 37] width 41 height 14
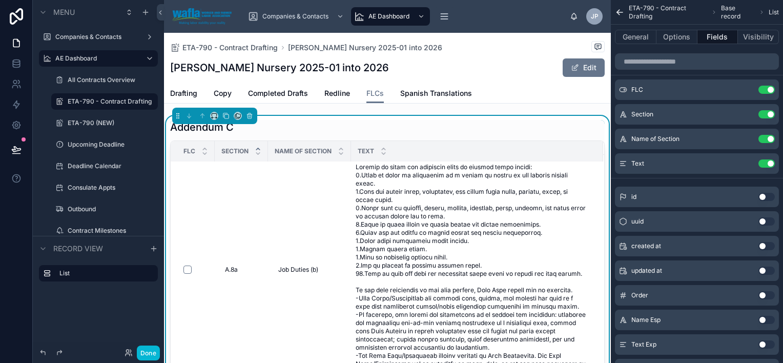
click at [619, 195] on button "Use setting" at bounding box center [766, 197] width 16 height 8
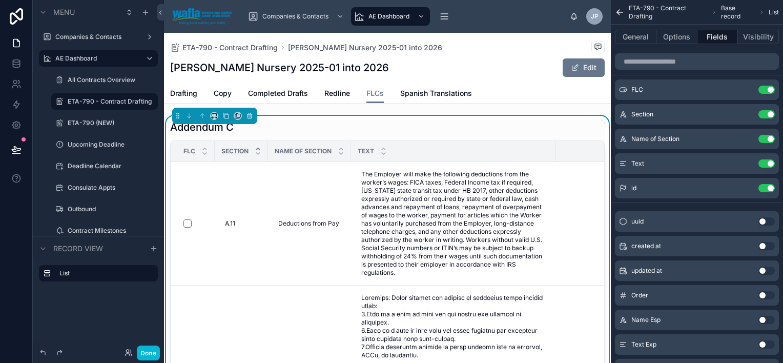
scroll to position [0, 46]
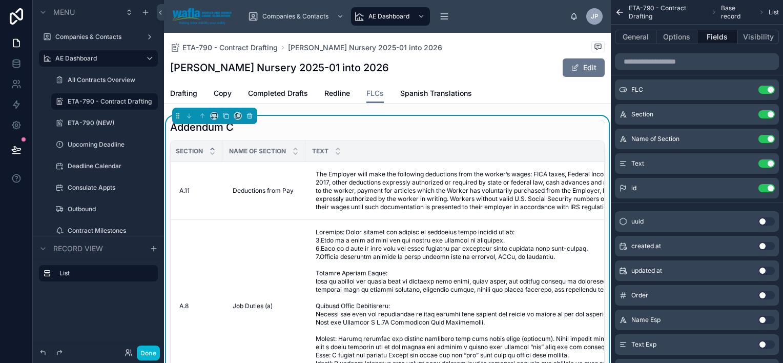
drag, startPoint x: 509, startPoint y: 156, endPoint x: 783, endPoint y: 219, distance: 281.8
click at [619, 219] on html "Menu Companies & Contacts AE Dashboard All Contracts Overview ETA-790 - Contrac…" at bounding box center [391, 181] width 783 height 363
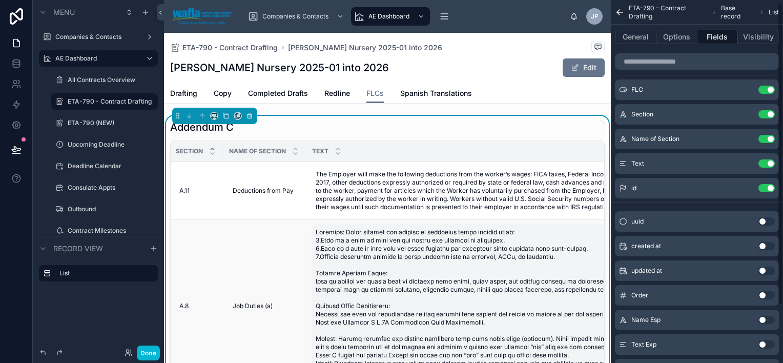
scroll to position [0, 320]
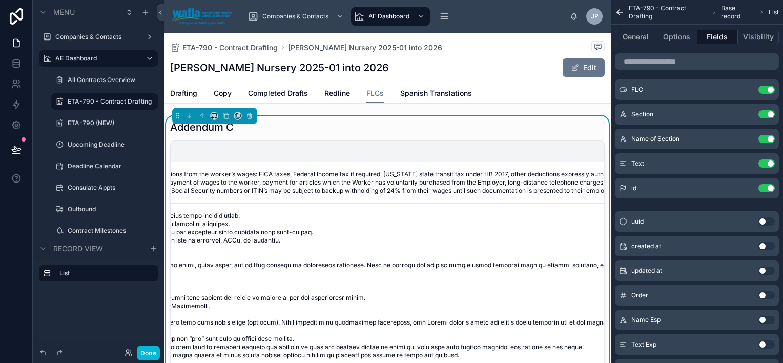
drag, startPoint x: 508, startPoint y: 151, endPoint x: 782, endPoint y: 222, distance: 283.2
click at [619, 222] on html "Menu Companies & Contacts AE Dashboard All Contracts Overview ETA-790 - Contrac…" at bounding box center [391, 181] width 783 height 363
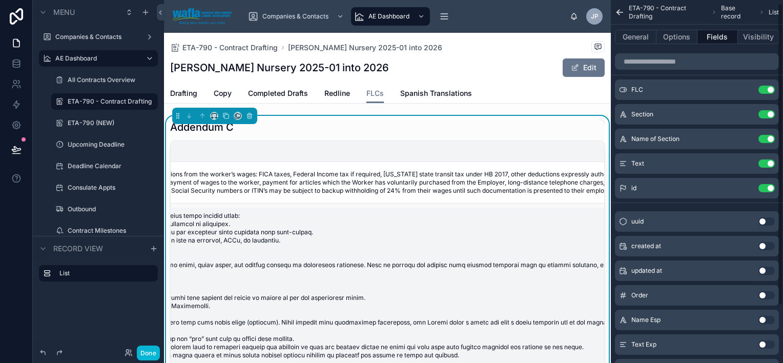
scroll to position [0, 596]
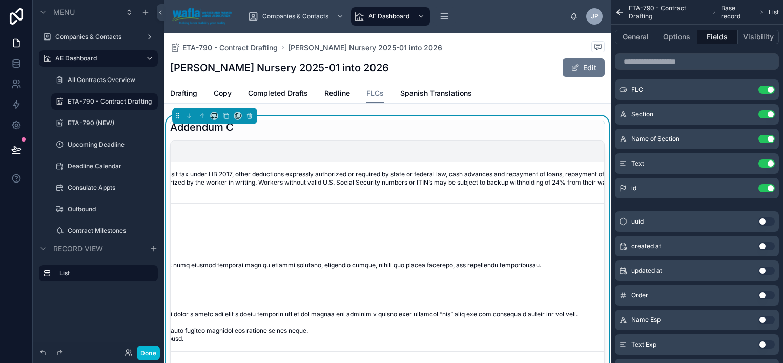
drag, startPoint x: 509, startPoint y: 151, endPoint x: 784, endPoint y: 209, distance: 281.1
click at [619, 209] on html "Menu Companies & Contacts AE Dashboard All Contracts Overview ETA-790 - Contrac…" at bounding box center [391, 181] width 783 height 363
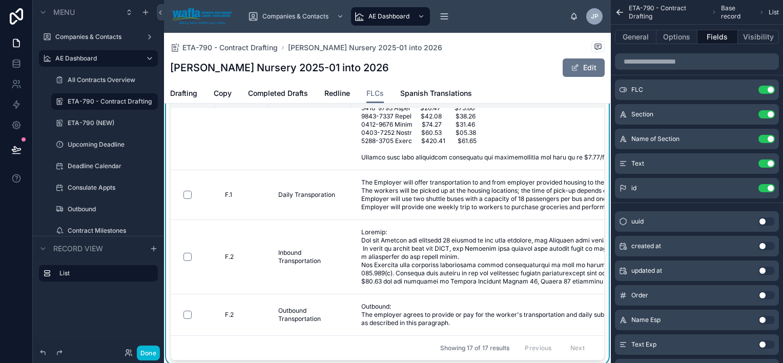
scroll to position [53, 0]
click at [376, 275] on div "Showing 17 of 17 results Previous Next" at bounding box center [387, 348] width 433 height 25
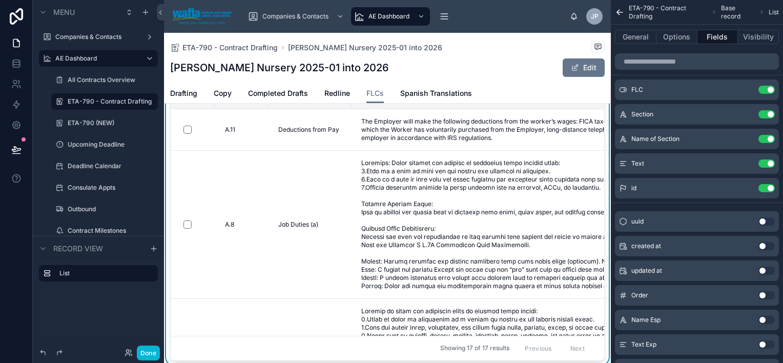
scroll to position [0, 0]
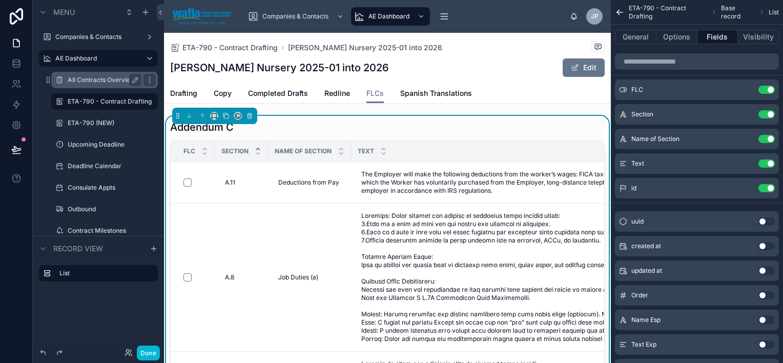
click at [100, 79] on label "All Contracts Overview" at bounding box center [103, 80] width 70 height 8
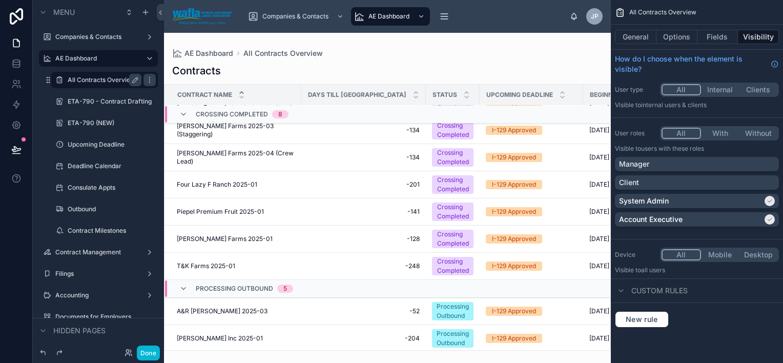
scroll to position [155, 0]
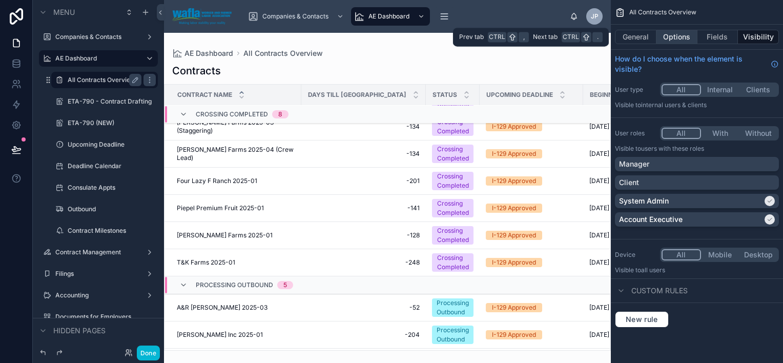
click at [619, 39] on button "Options" at bounding box center [676, 37] width 41 height 14
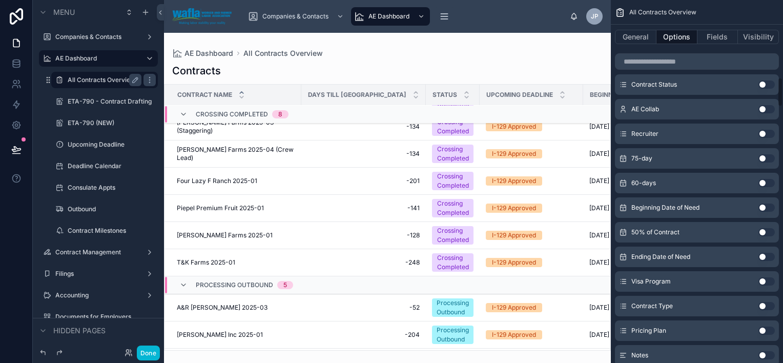
scroll to position [953, 0]
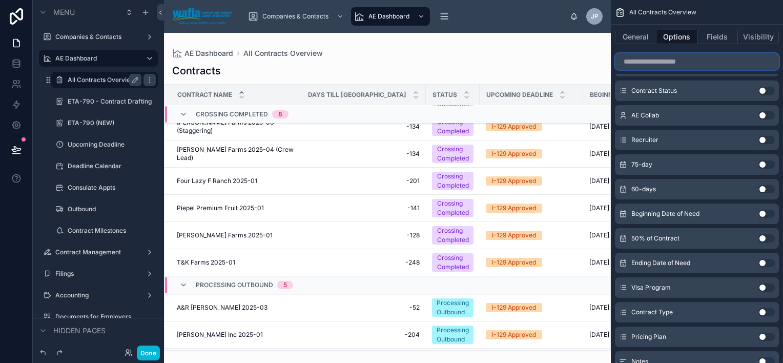
click at [619, 62] on input "scrollable content" at bounding box center [697, 61] width 164 height 16
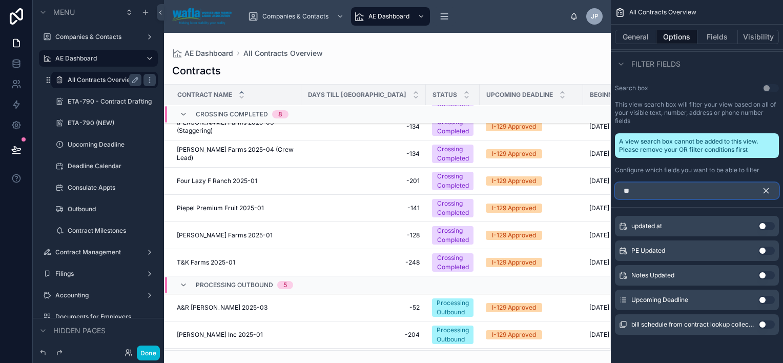
type input "**"
click at [619, 275] on button "Use setting" at bounding box center [766, 300] width 16 height 8
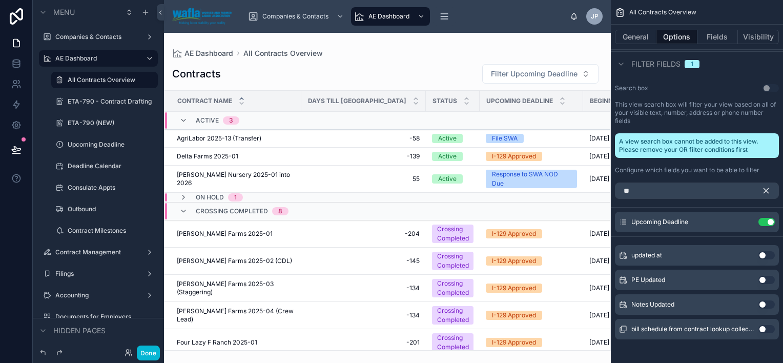
click at [554, 70] on div at bounding box center [387, 198] width 447 height 330
click at [563, 70] on span "Filter Upcoming Deadline" at bounding box center [534, 74] width 87 height 10
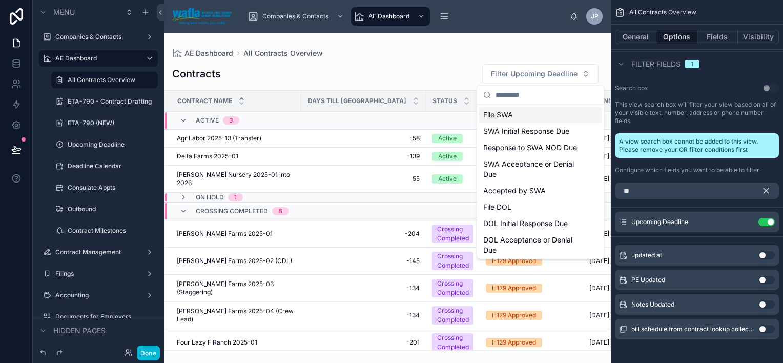
click at [553, 112] on div "File SWA" at bounding box center [540, 115] width 123 height 16
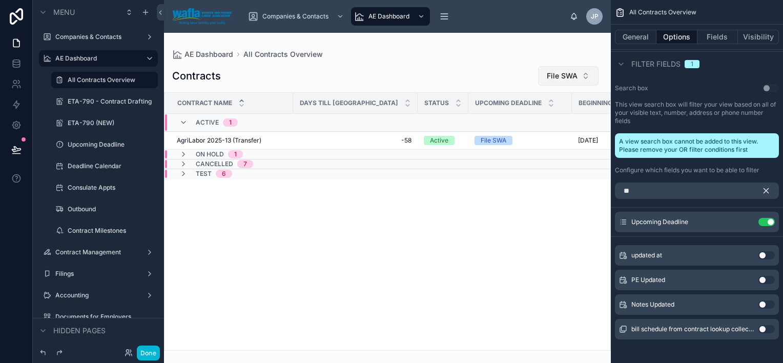
click at [583, 74] on button "File SWA" at bounding box center [568, 75] width 60 height 19
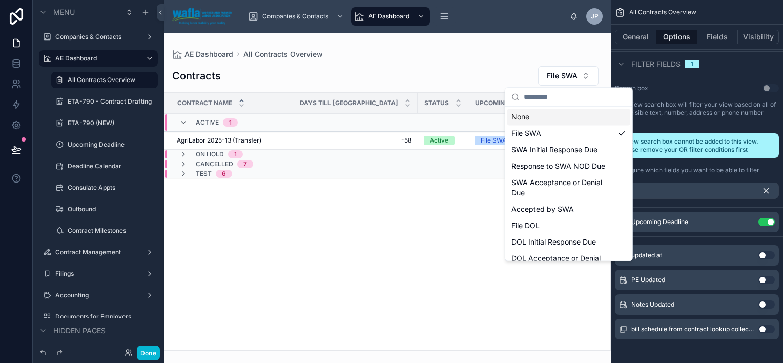
click at [536, 118] on div "None" at bounding box center [568, 117] width 123 height 16
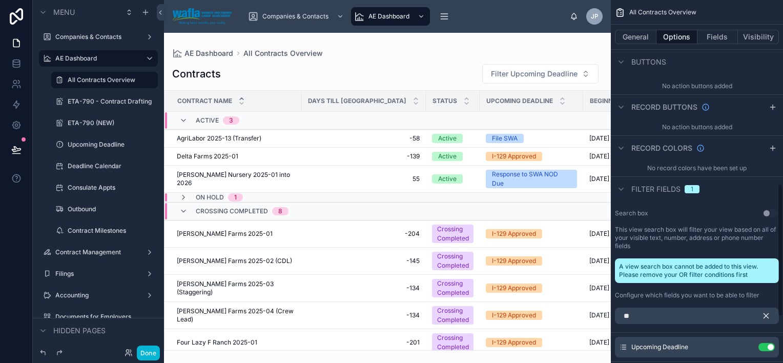
scroll to position [492, 0]
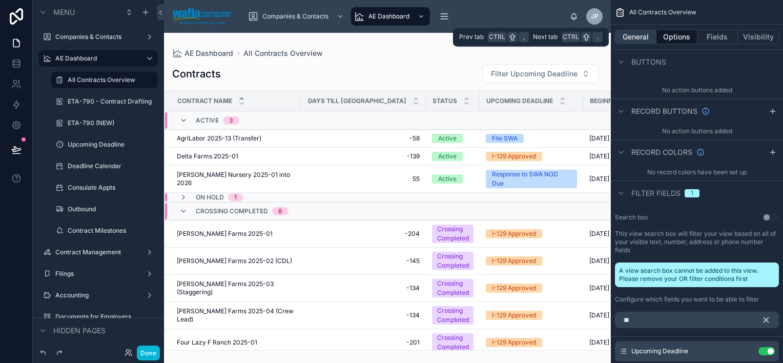
click at [619, 37] on button "General" at bounding box center [636, 37] width 42 height 14
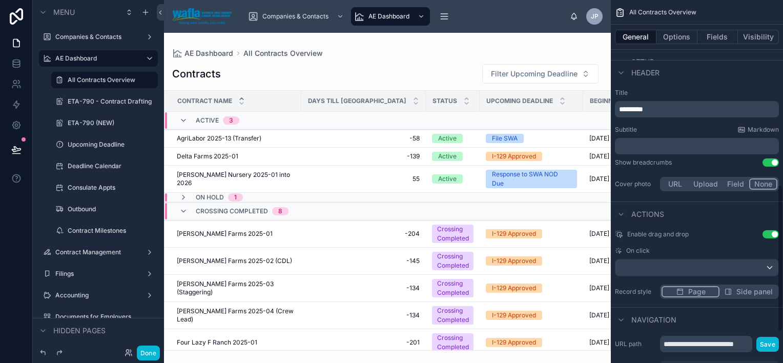
scroll to position [441, 0]
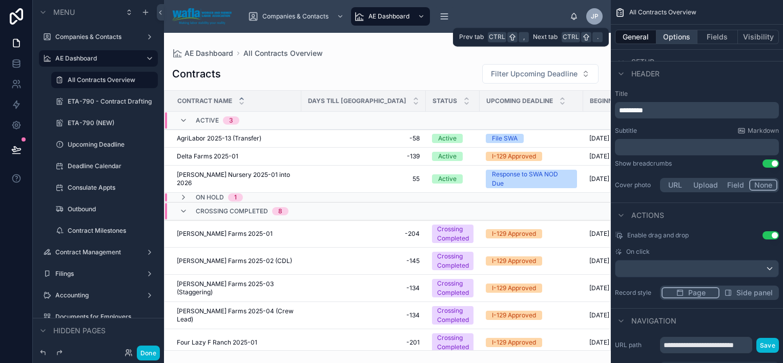
click at [619, 39] on button "Options" at bounding box center [676, 37] width 41 height 14
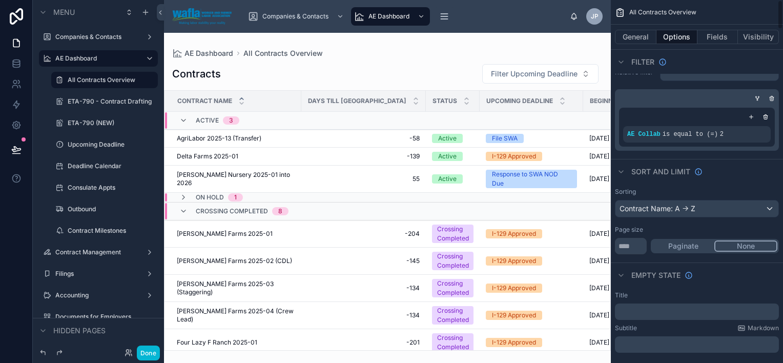
scroll to position [0, 0]
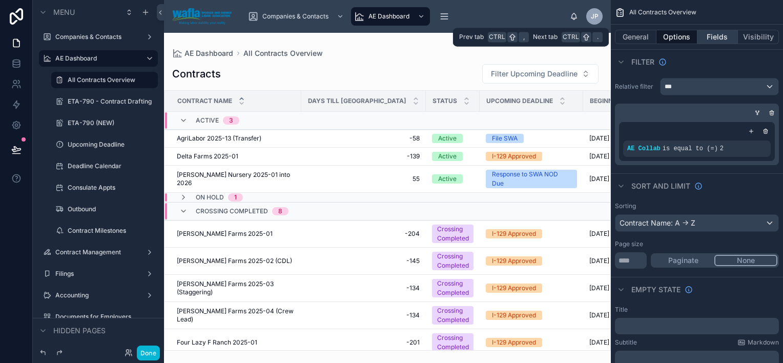
click at [713, 33] on button "Fields" at bounding box center [717, 37] width 41 height 14
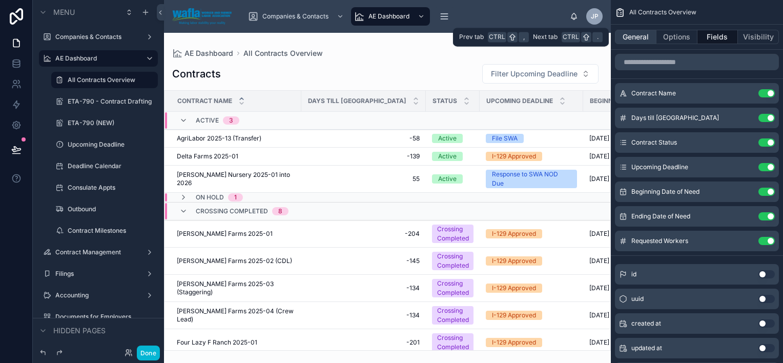
click at [630, 38] on button "General" at bounding box center [636, 37] width 42 height 14
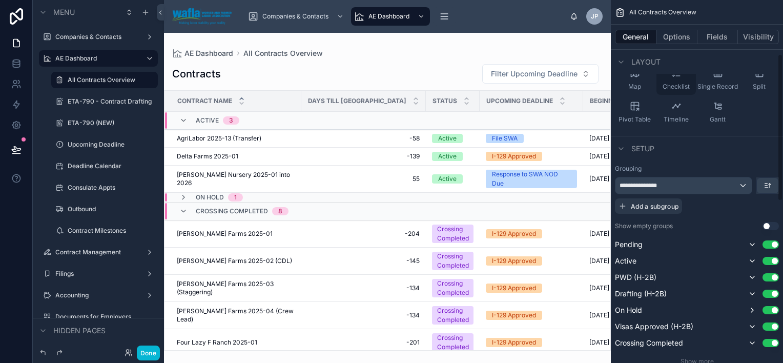
scroll to position [132, 0]
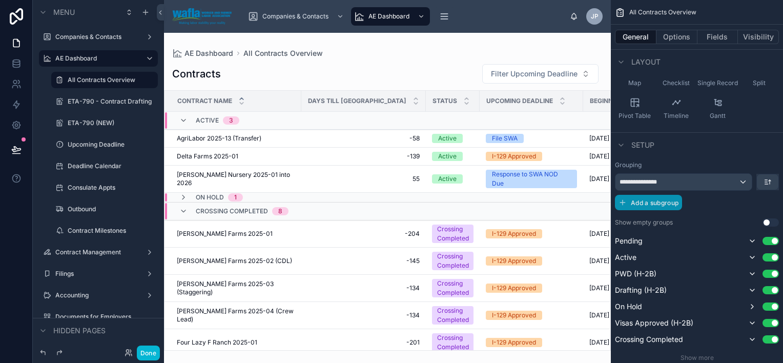
click at [665, 203] on span "Add a subgroup" at bounding box center [655, 203] width 48 height 8
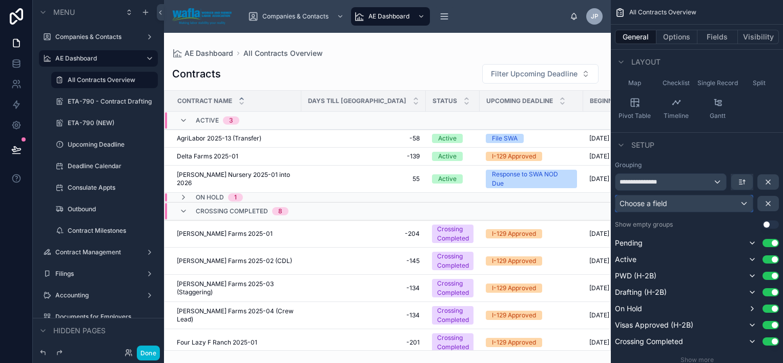
click at [666, 203] on span "Choose a field" at bounding box center [643, 203] width 48 height 9
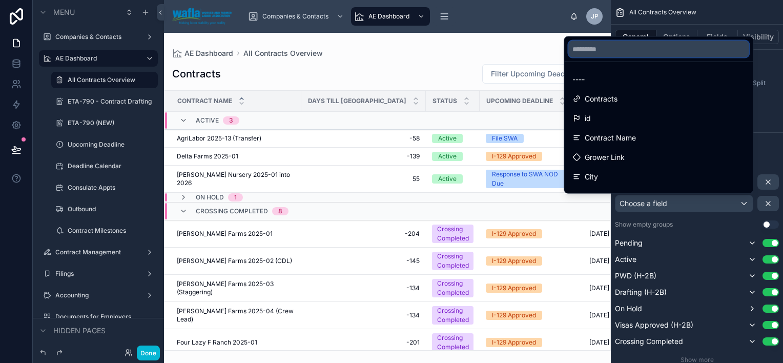
click at [652, 50] on input "text" at bounding box center [658, 49] width 180 height 16
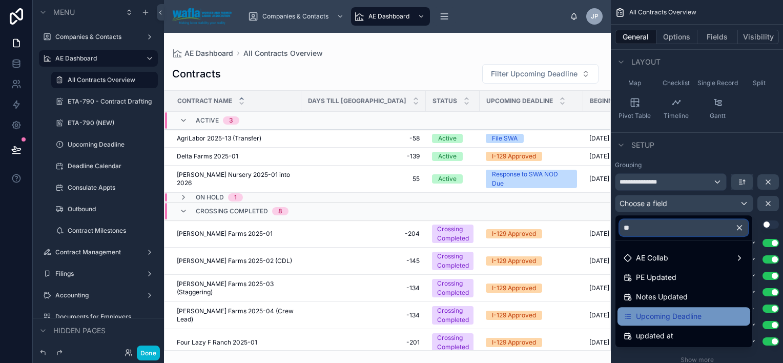
type input "**"
click at [678, 316] on span "Upcoming Deadline" at bounding box center [669, 316] width 66 height 12
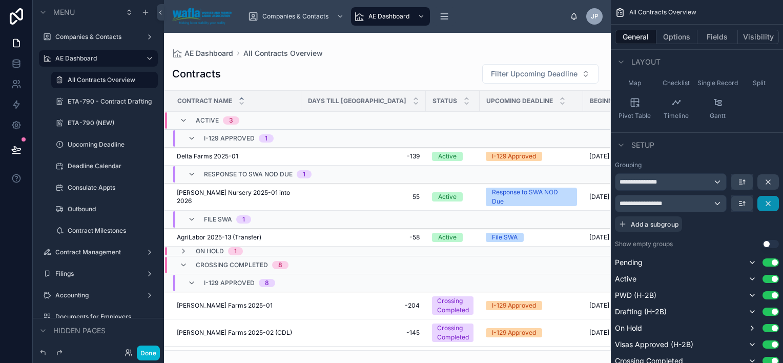
click at [770, 204] on icon "scrollable content" at bounding box center [768, 203] width 4 height 4
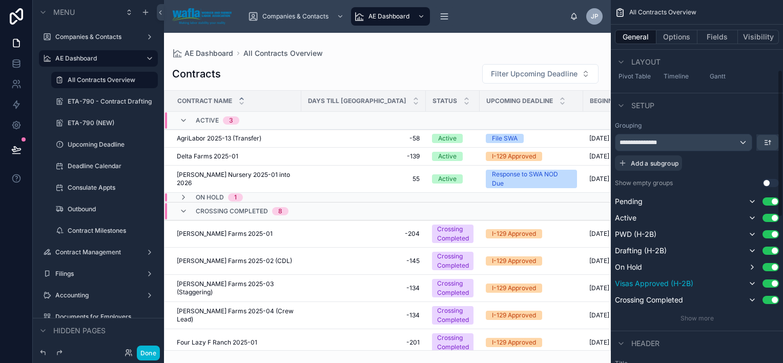
scroll to position [172, 0]
click at [689, 318] on span "Show more" at bounding box center [696, 318] width 33 height 8
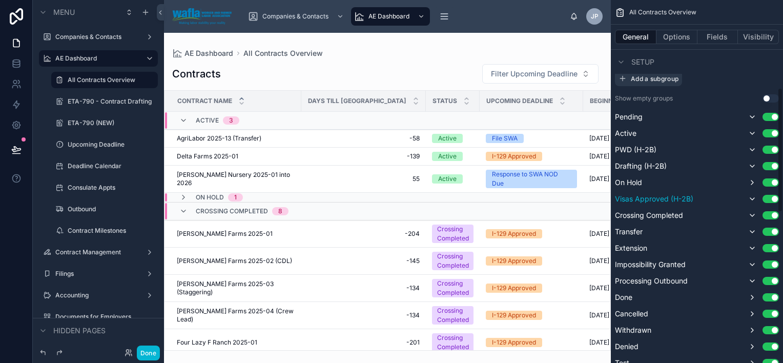
scroll to position [256, 0]
drag, startPoint x: 632, startPoint y: 133, endPoint x: 629, endPoint y: 113, distance: 20.2
click at [629, 113] on div "Pending Use setting Active Use setting PWD (H-2B) Use setting Drafting (H-2B) U…" at bounding box center [697, 248] width 164 height 275
drag, startPoint x: 623, startPoint y: 134, endPoint x: 619, endPoint y: 105, distance: 28.9
click at [619, 105] on div "**********" at bounding box center [697, 219] width 164 height 365
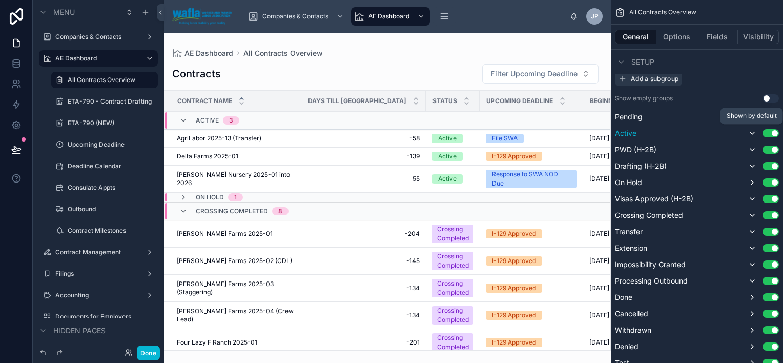
click at [754, 131] on icon "scrollable content" at bounding box center [752, 133] width 8 height 8
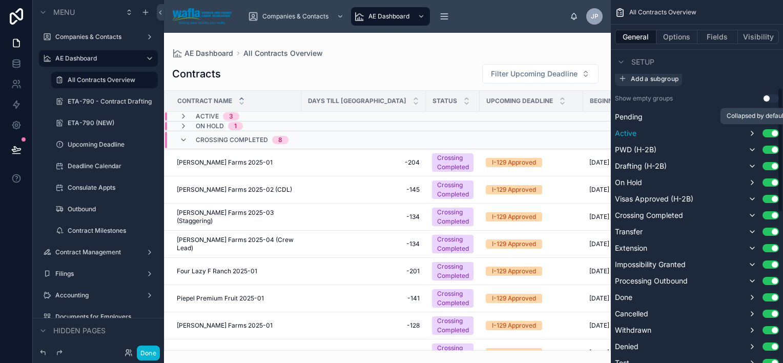
click at [754, 131] on icon "scrollable content" at bounding box center [752, 133] width 8 height 8
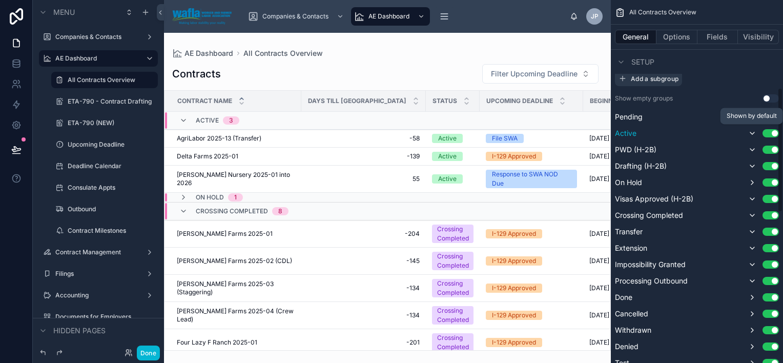
click at [754, 131] on icon "scrollable content" at bounding box center [752, 133] width 8 height 8
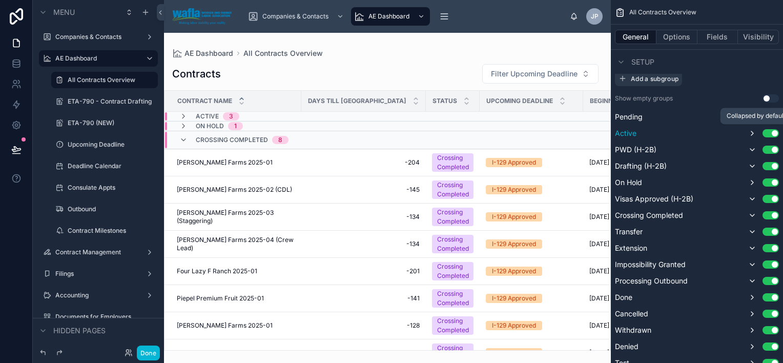
click at [754, 131] on icon "scrollable content" at bounding box center [752, 133] width 8 height 8
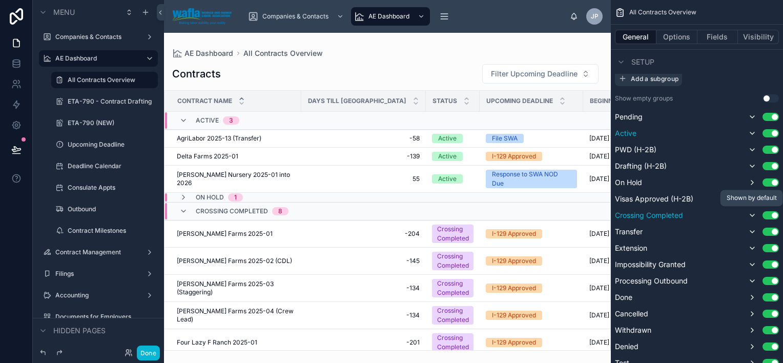
click at [752, 214] on icon "scrollable content" at bounding box center [752, 215] width 8 height 8
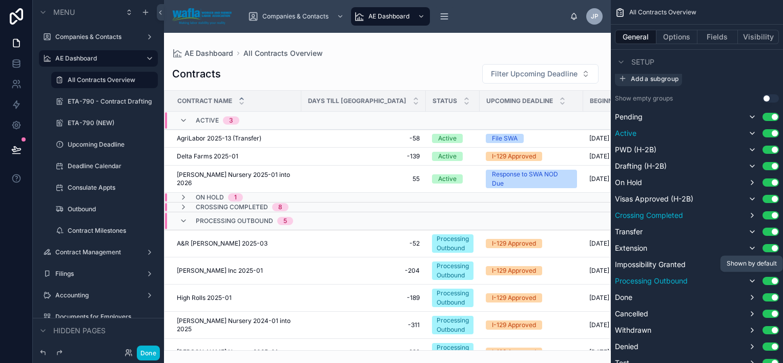
click at [750, 279] on icon "scrollable content" at bounding box center [752, 281] width 8 height 8
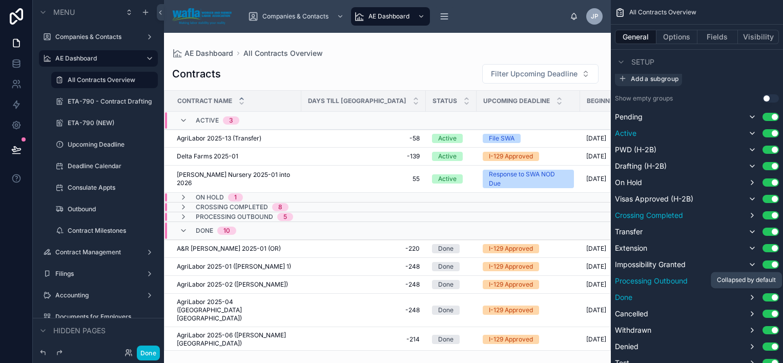
click at [752, 299] on icon "scrollable content" at bounding box center [752, 297] width 8 height 8
click at [752, 313] on icon "scrollable content" at bounding box center [752, 313] width 8 height 8
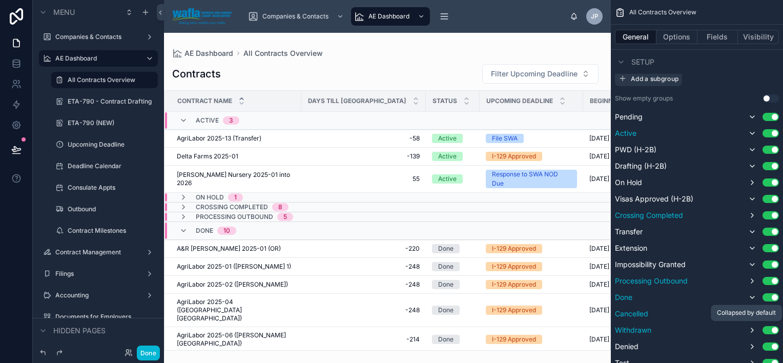
click at [754, 328] on icon "scrollable content" at bounding box center [752, 330] width 8 height 8
click at [753, 344] on icon "scrollable content" at bounding box center [752, 346] width 8 height 8
click at [752, 360] on icon "scrollable content" at bounding box center [752, 363] width 8 height 8
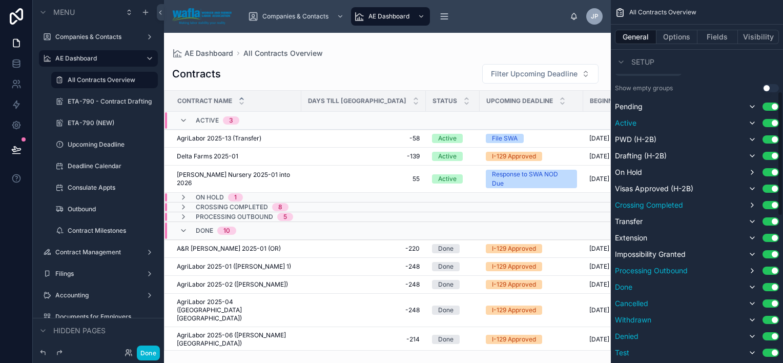
scroll to position [268, 0]
click at [753, 268] on icon "scrollable content" at bounding box center [752, 269] width 8 height 8
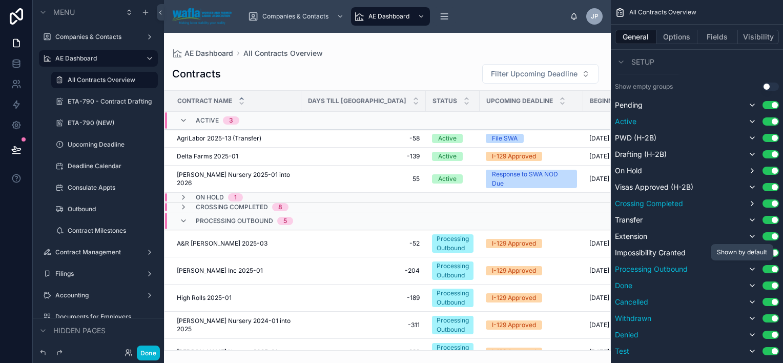
click at [753, 268] on icon "scrollable content" at bounding box center [752, 269] width 4 height 2
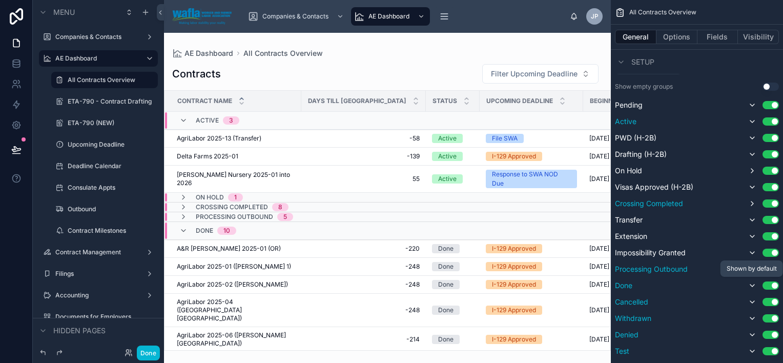
click at [752, 284] on icon "scrollable content" at bounding box center [752, 285] width 8 height 8
click at [752, 302] on icon "scrollable content" at bounding box center [752, 302] width 4 height 2
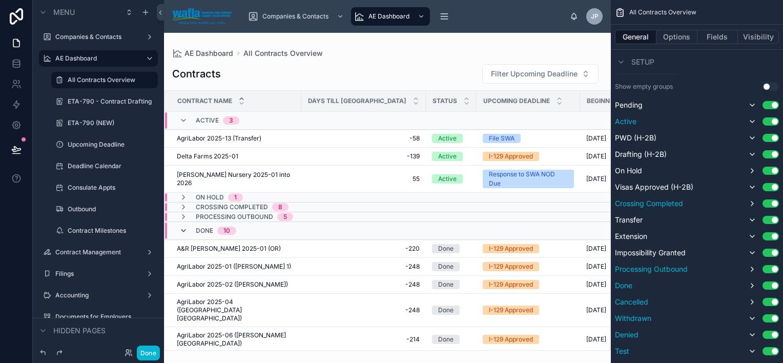
click at [184, 227] on icon at bounding box center [183, 230] width 8 height 8
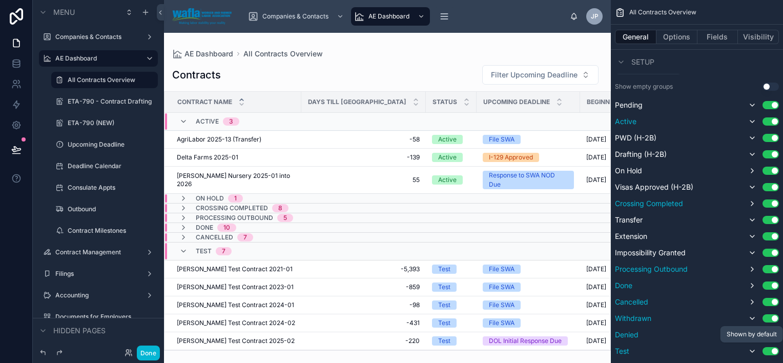
click at [754, 350] on icon "scrollable content" at bounding box center [752, 351] width 4 height 2
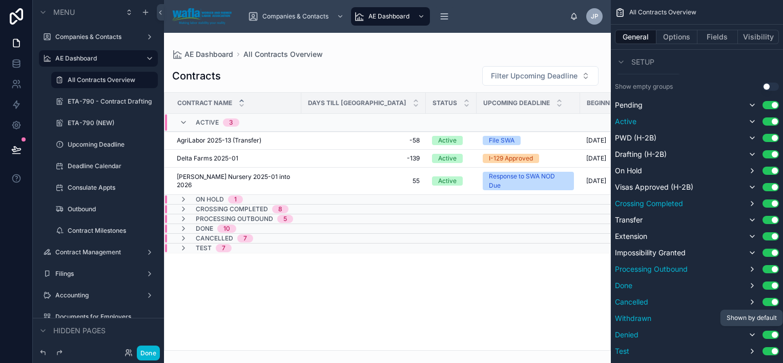
click at [754, 330] on icon "scrollable content" at bounding box center [752, 334] width 8 height 8
click at [749, 317] on div "Collapsed by default" at bounding box center [756, 318] width 59 height 8
click at [750, 255] on icon "scrollable content" at bounding box center [752, 252] width 8 height 8
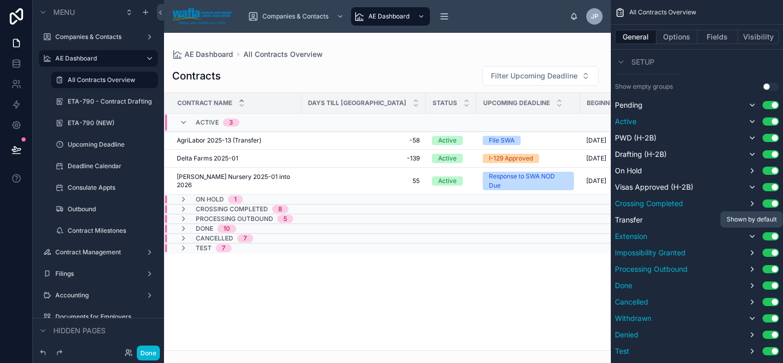
click at [751, 230] on button "scrollable content" at bounding box center [752, 236] width 12 height 12
click at [752, 214] on button "scrollable content" at bounding box center [752, 220] width 12 height 12
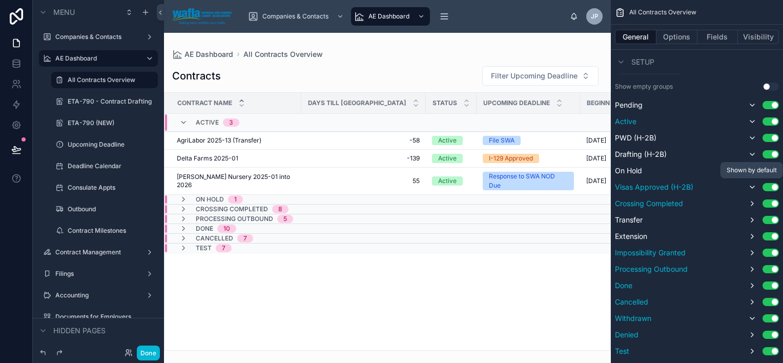
click at [751, 184] on icon "scrollable content" at bounding box center [752, 187] width 8 height 8
click at [752, 316] on icon "scrollable content" at bounding box center [752, 318] width 8 height 8
click at [754, 152] on icon "scrollable content" at bounding box center [752, 154] width 8 height 8
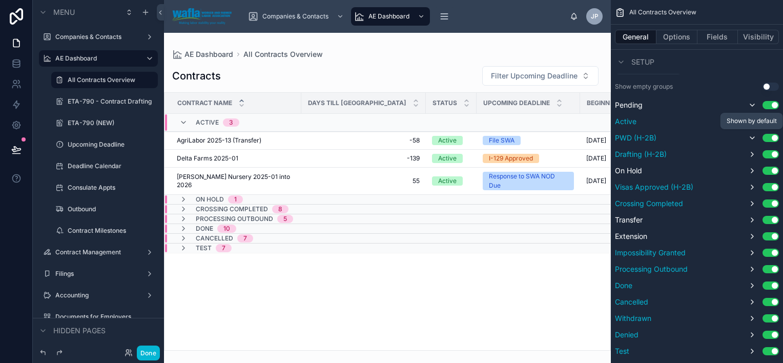
click at [750, 137] on icon "scrollable content" at bounding box center [752, 138] width 4 height 2
click at [751, 103] on icon "scrollable content" at bounding box center [752, 105] width 8 height 8
click at [751, 120] on icon "scrollable content" at bounding box center [752, 121] width 8 height 8
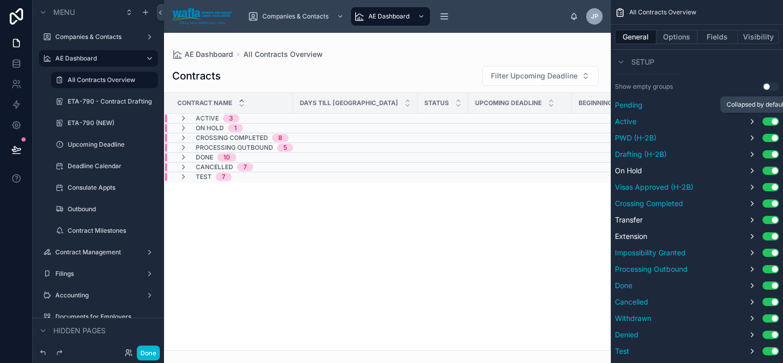
click at [751, 120] on icon "scrollable content" at bounding box center [752, 121] width 8 height 8
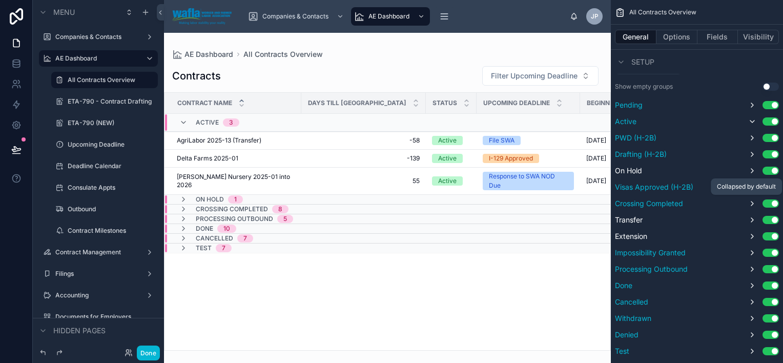
click at [751, 202] on icon "scrollable content" at bounding box center [752, 203] width 8 height 8
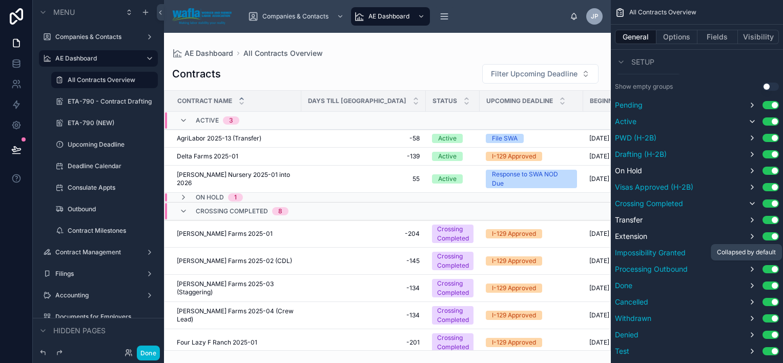
click at [751, 271] on icon "scrollable content" at bounding box center [752, 269] width 8 height 8
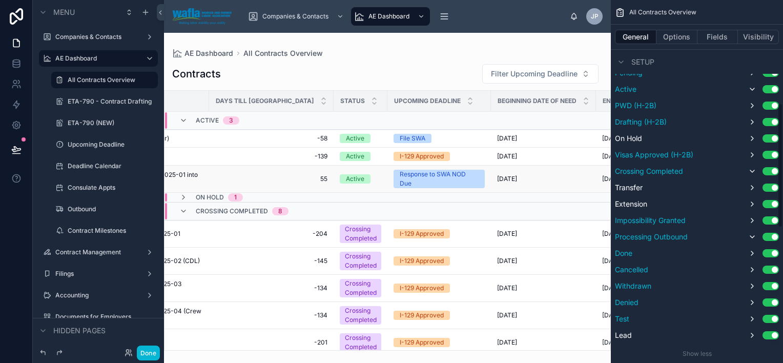
scroll to position [0, 0]
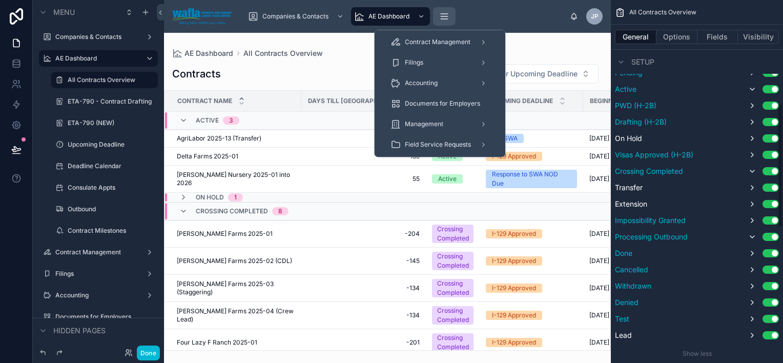
click at [443, 20] on icon "scrollable content" at bounding box center [444, 16] width 10 height 10
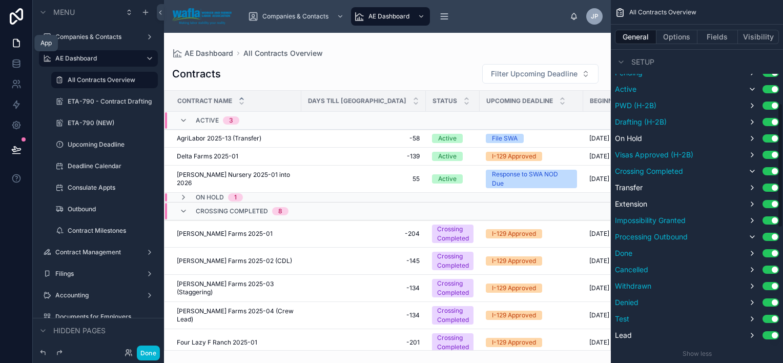
click at [14, 39] on icon at bounding box center [16, 43] width 6 height 8
